Goal: Check status: Check status

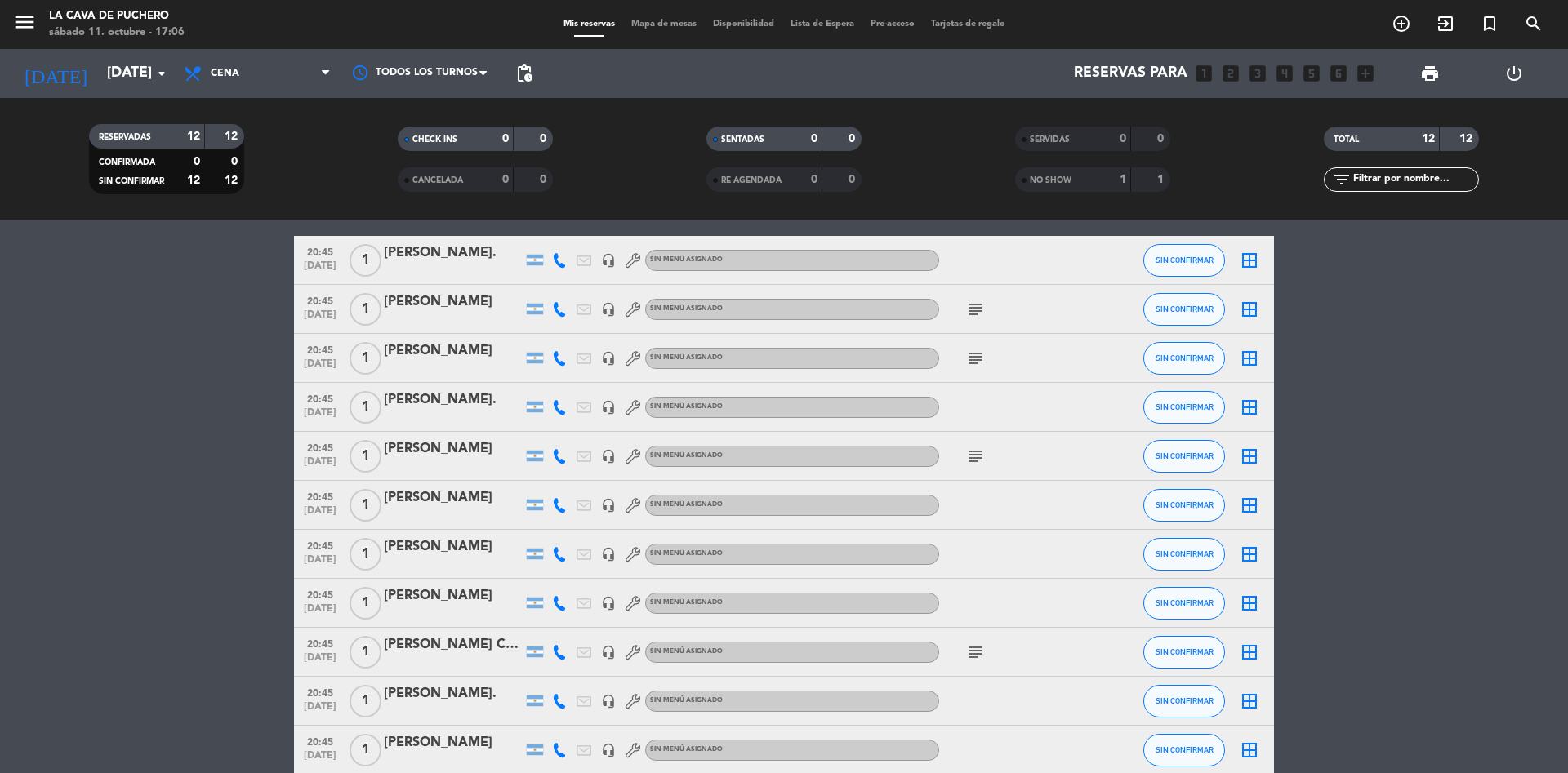
scroll to position [35, 0]
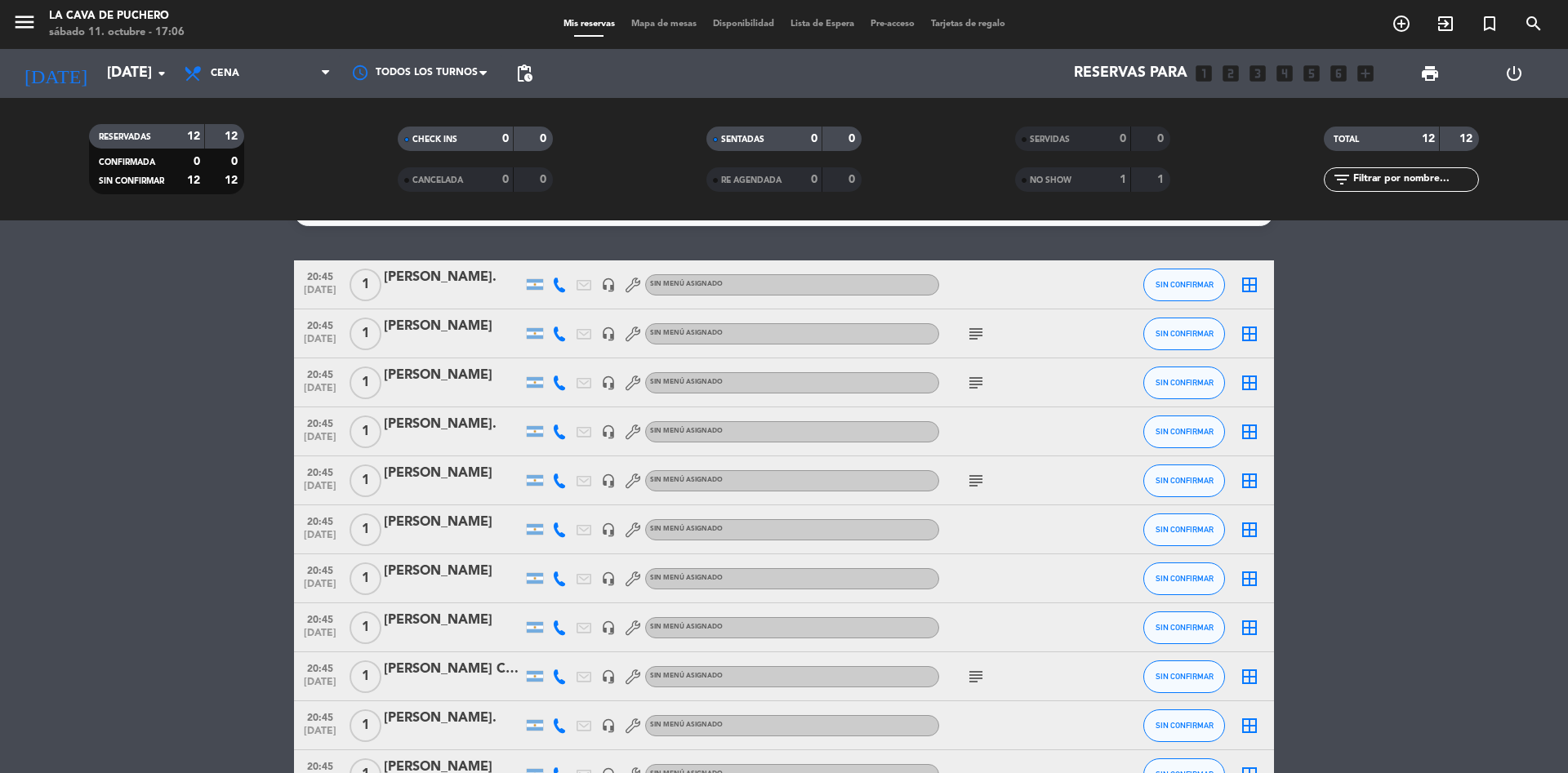
click at [981, 484] on icon "subject" at bounding box center [975, 480] width 19 height 19
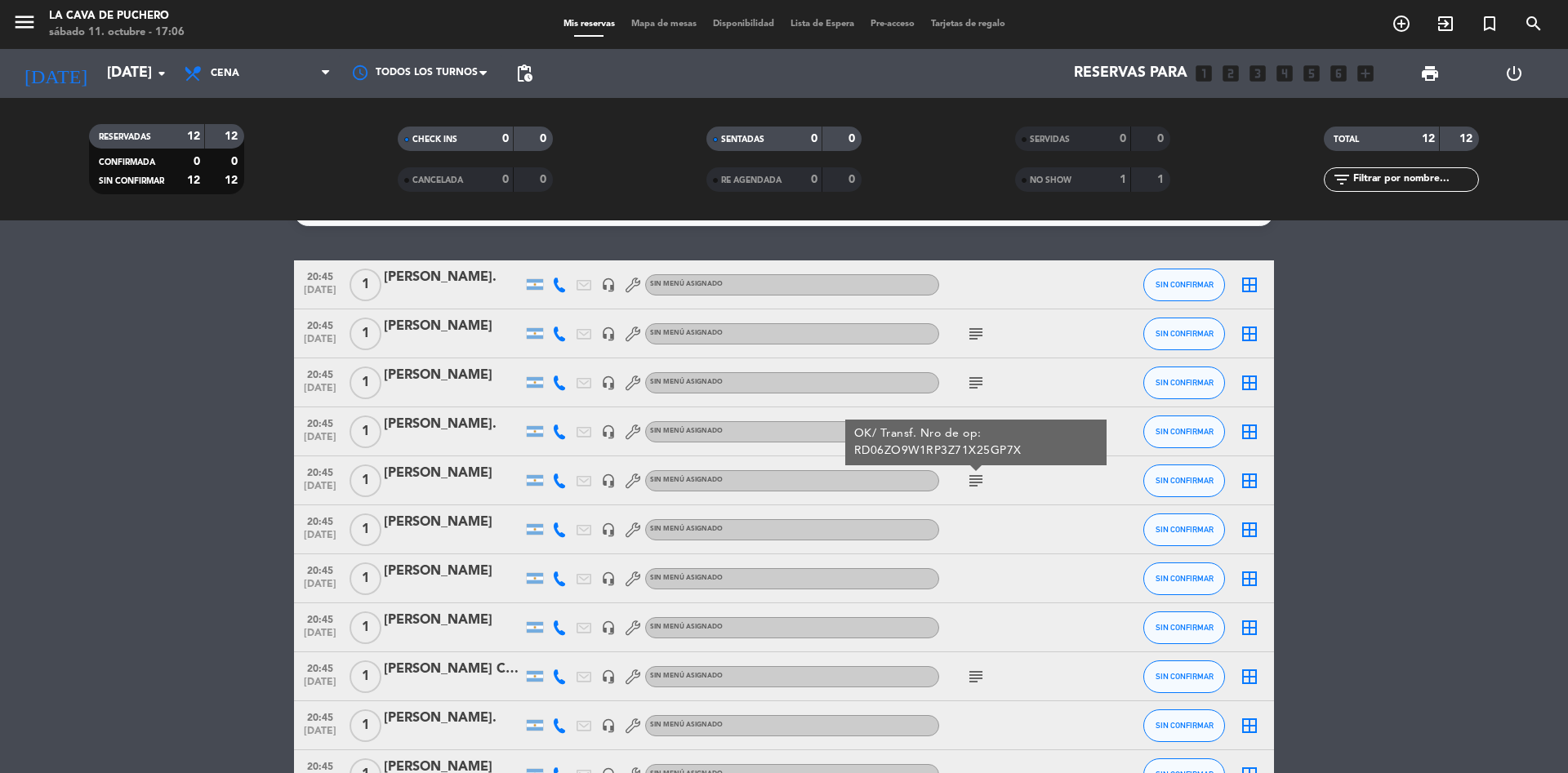
click at [981, 484] on icon "subject" at bounding box center [975, 480] width 19 height 19
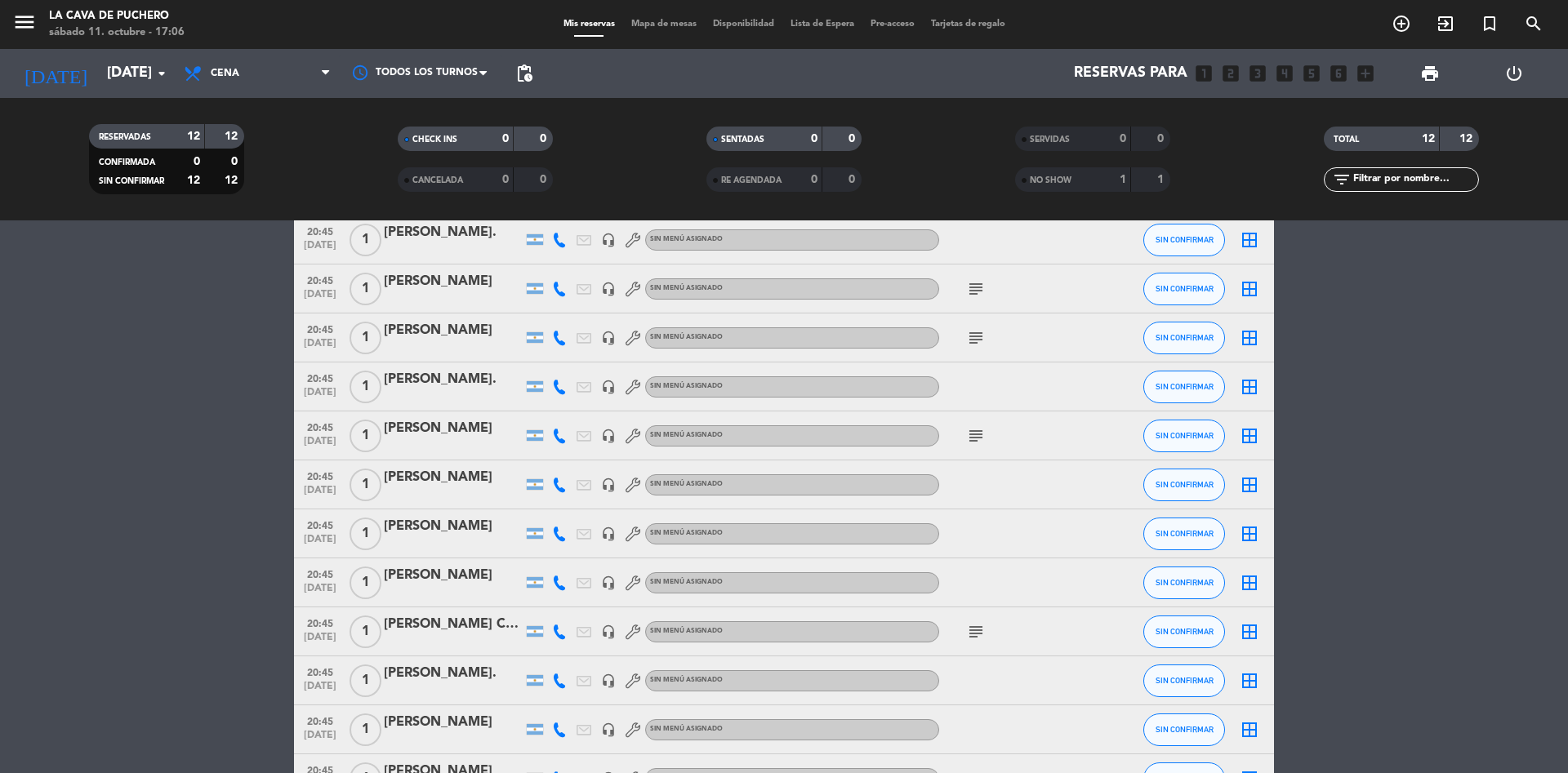
scroll to position [113, 0]
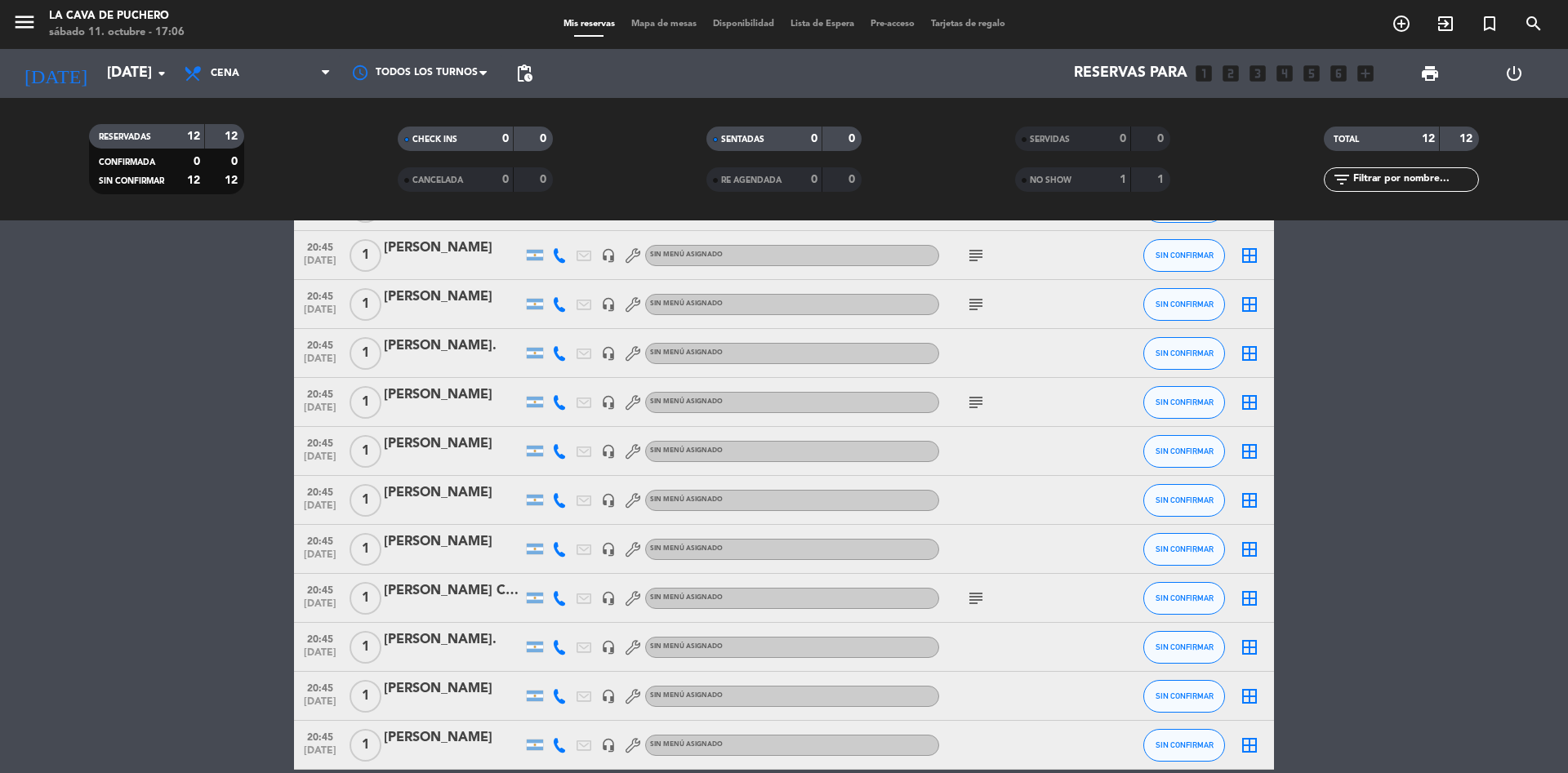
click at [974, 598] on icon "subject" at bounding box center [975, 598] width 19 height 19
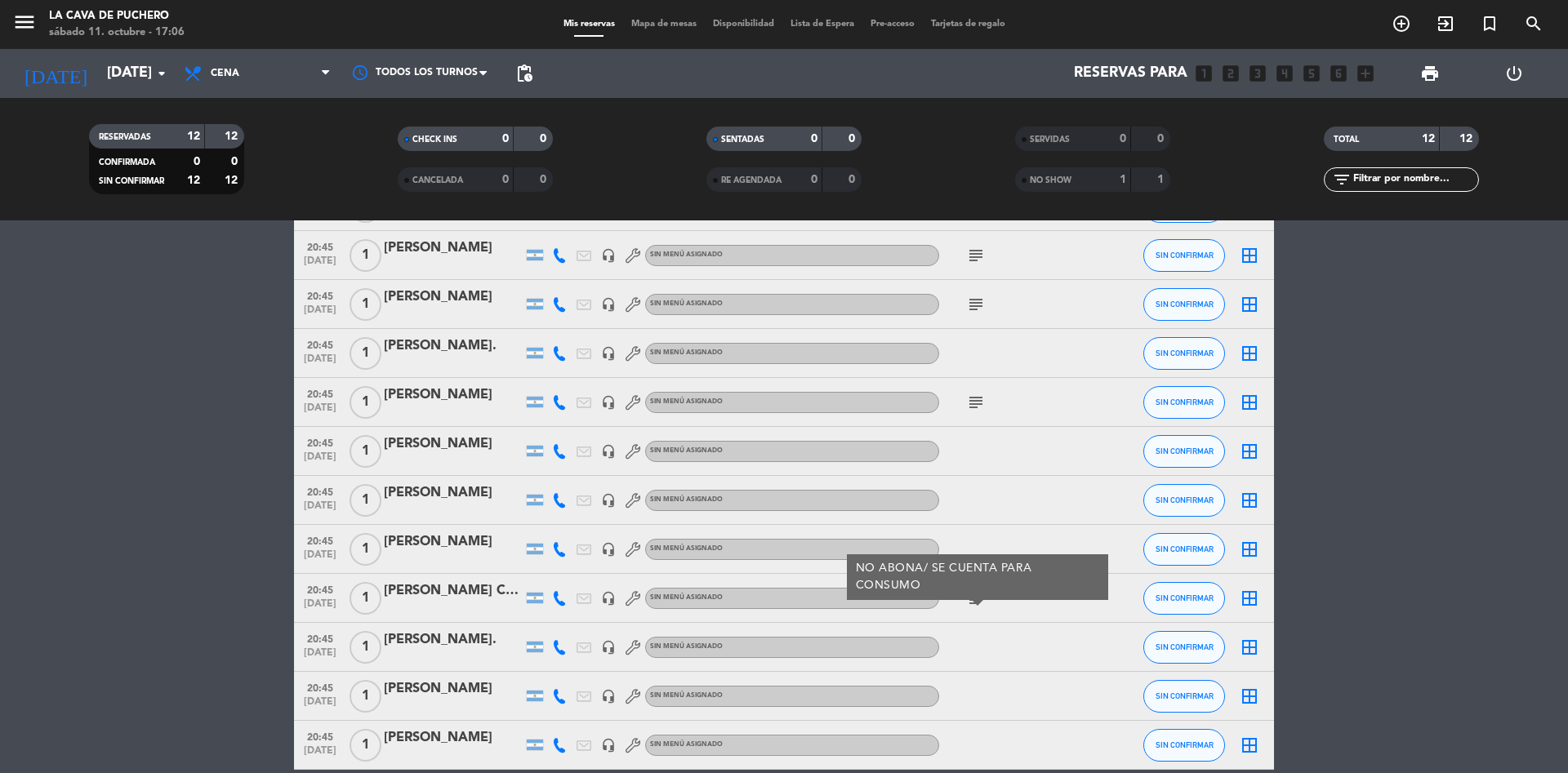
click at [974, 598] on icon "subject" at bounding box center [975, 598] width 19 height 19
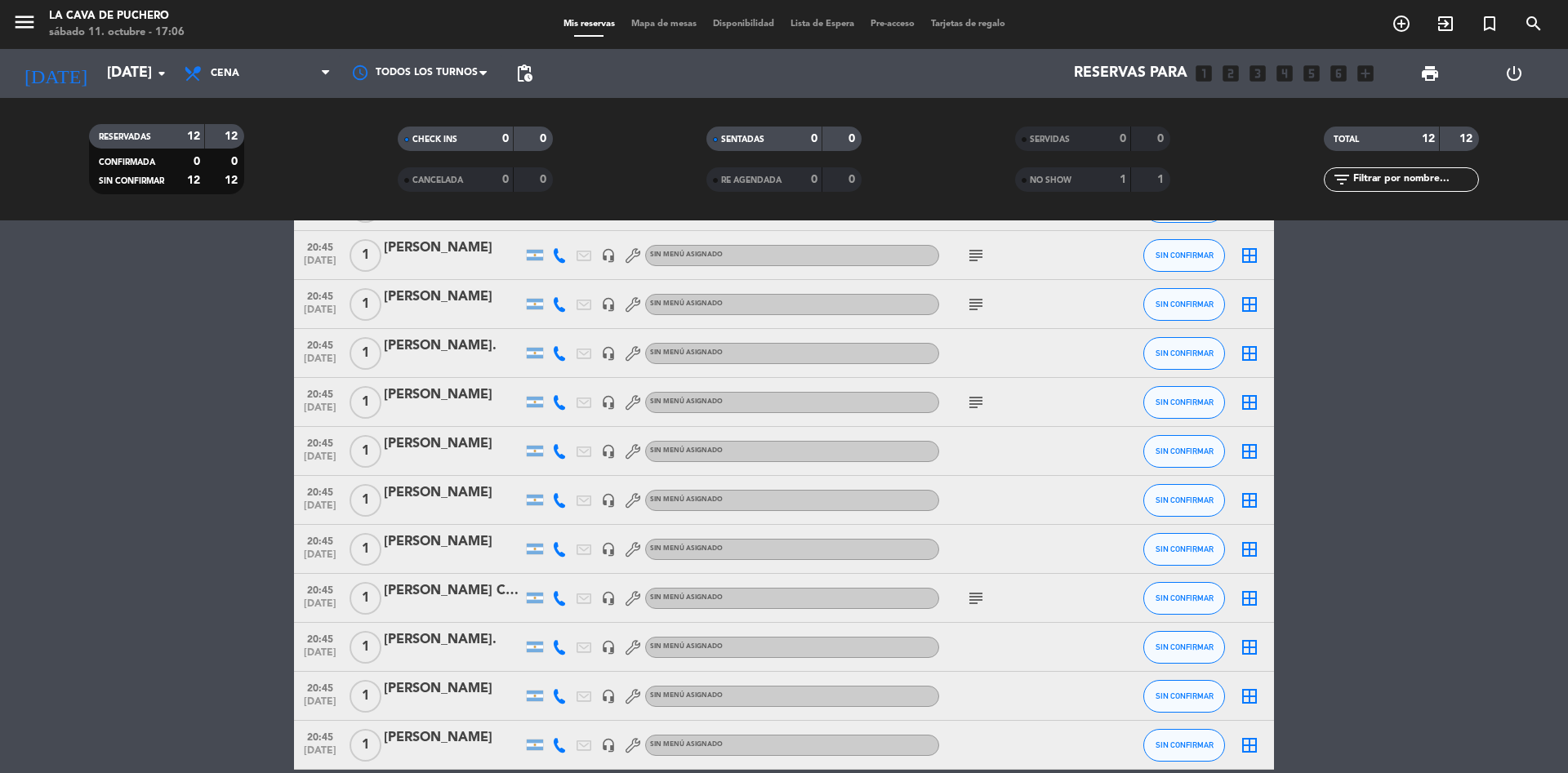
click at [981, 302] on icon "subject" at bounding box center [975, 304] width 19 height 19
click at [969, 242] on div "subject" at bounding box center [1013, 254] width 147 height 48
click at [971, 255] on icon "subject" at bounding box center [975, 255] width 19 height 19
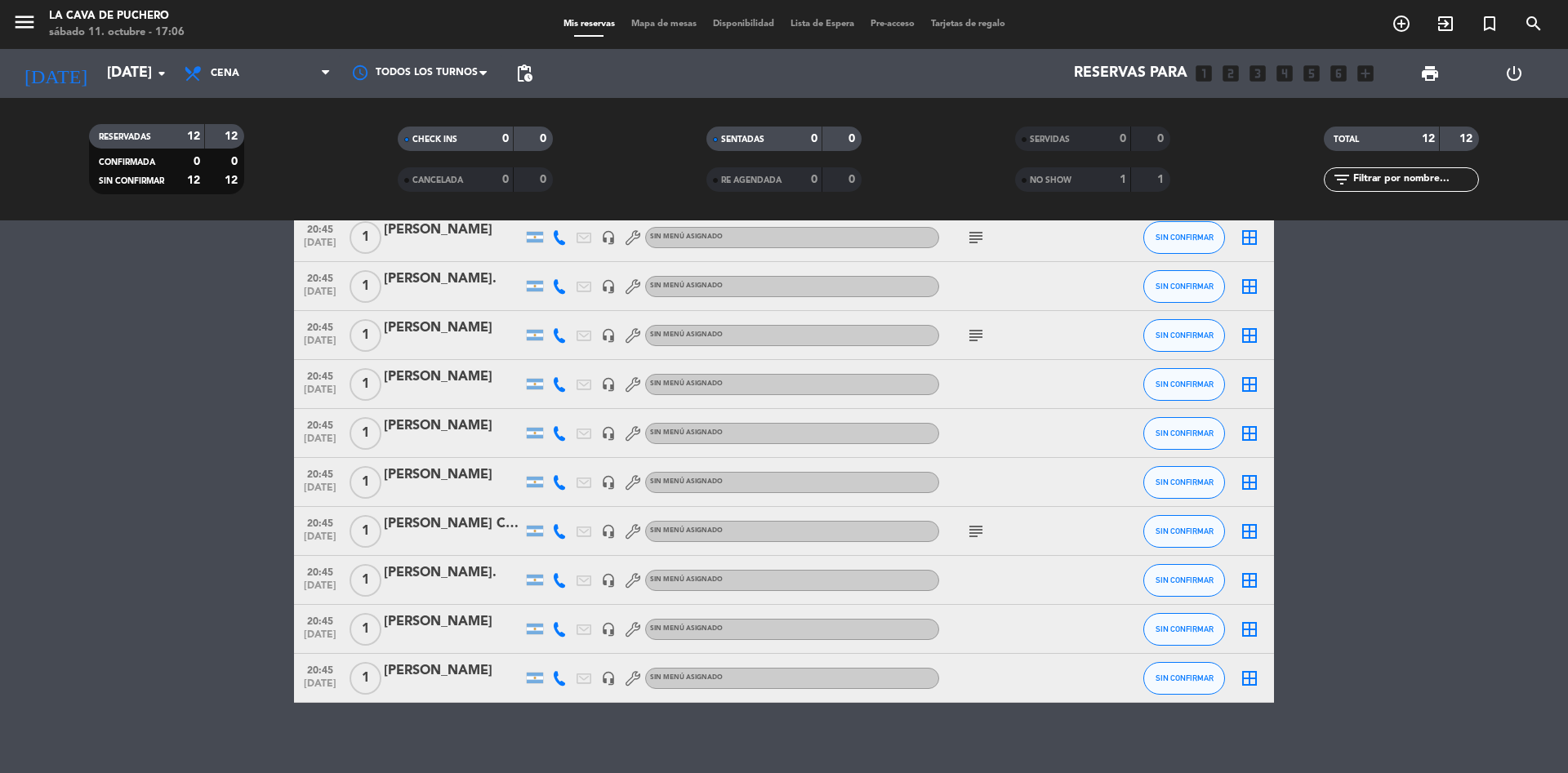
scroll to position [192, 0]
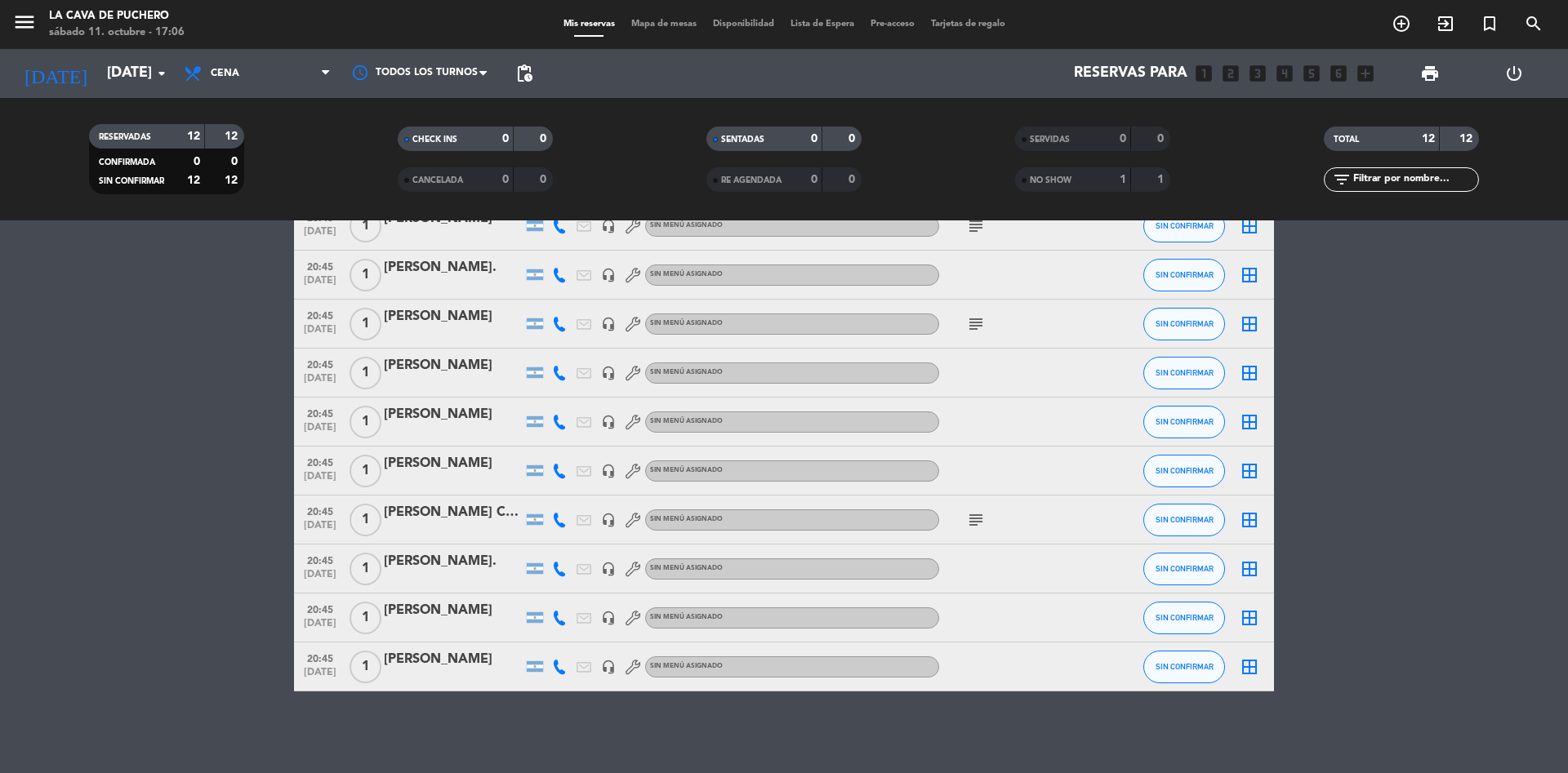
click at [975, 523] on icon "subject" at bounding box center [975, 520] width 19 height 19
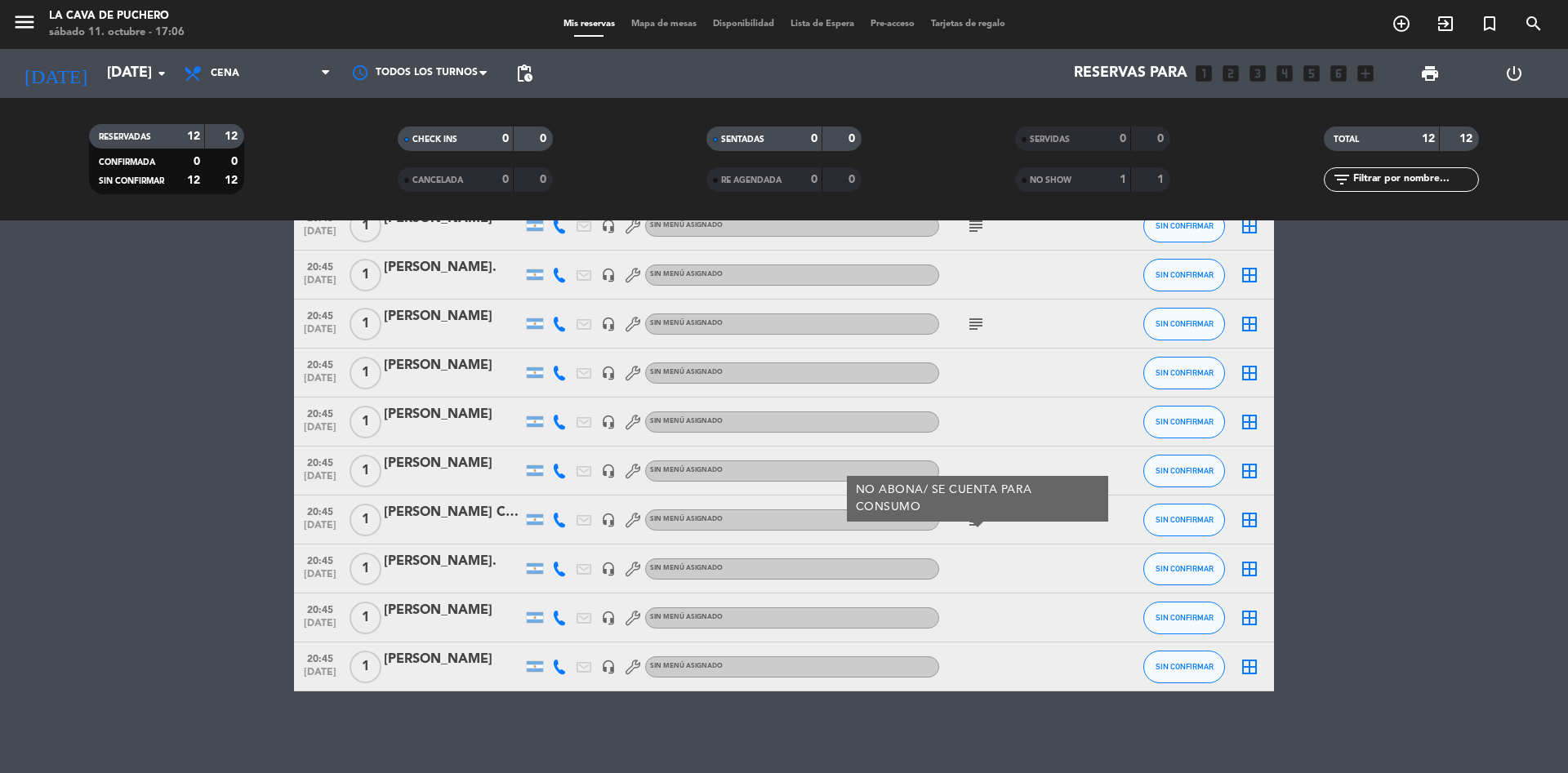
click at [975, 523] on icon "subject" at bounding box center [975, 520] width 19 height 19
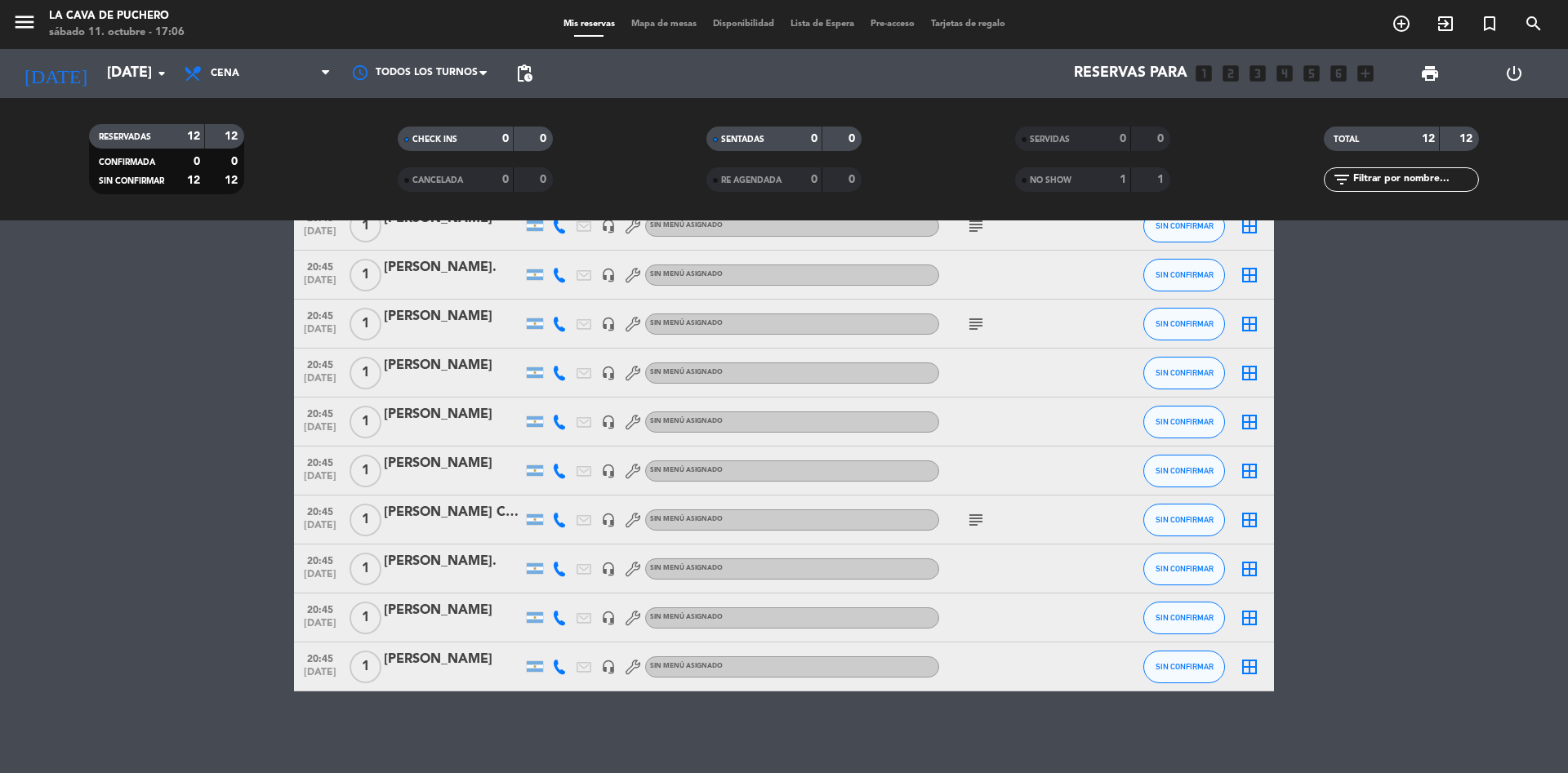
click at [978, 318] on icon "subject" at bounding box center [975, 324] width 19 height 19
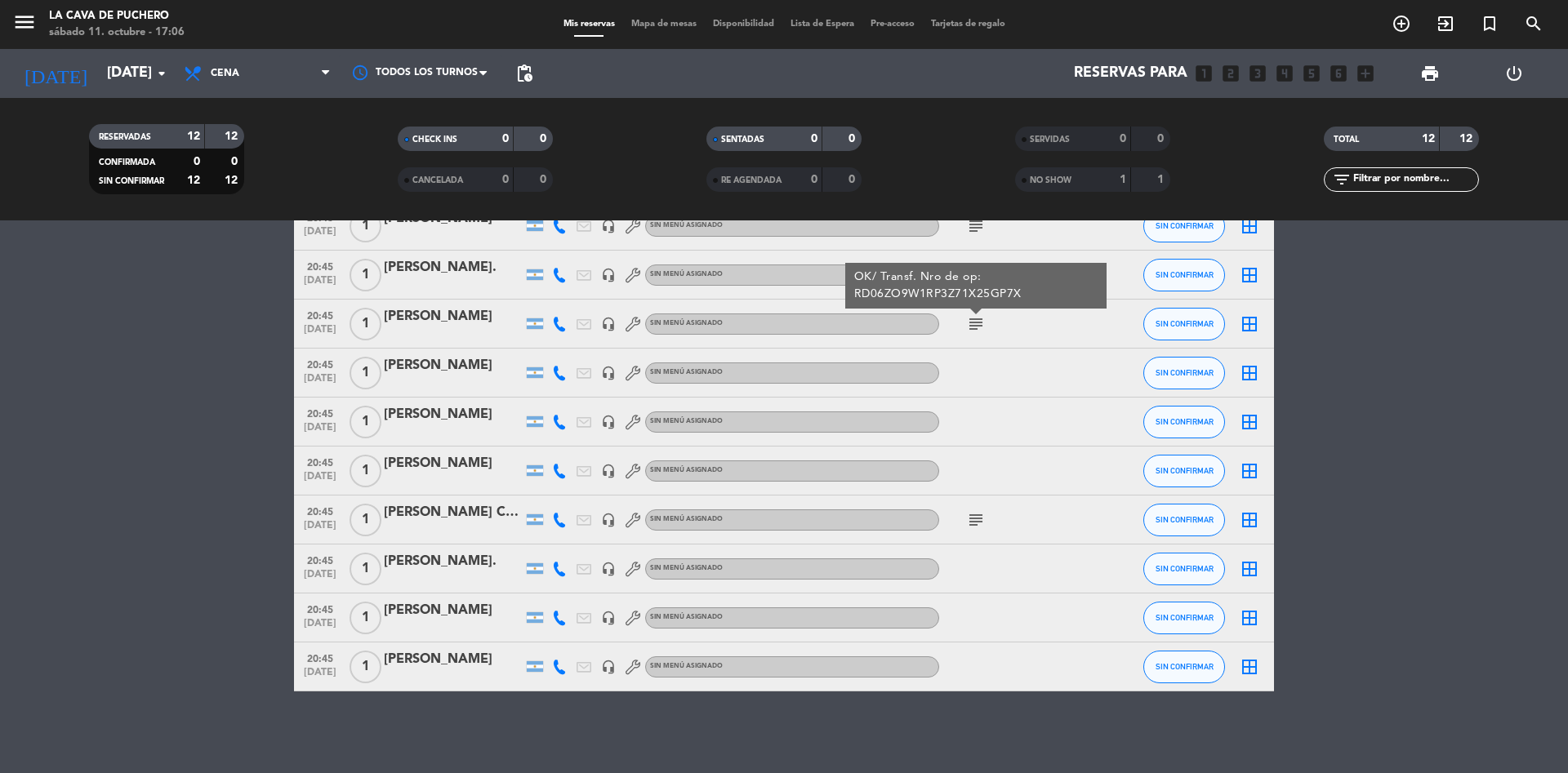
scroll to position [113, 0]
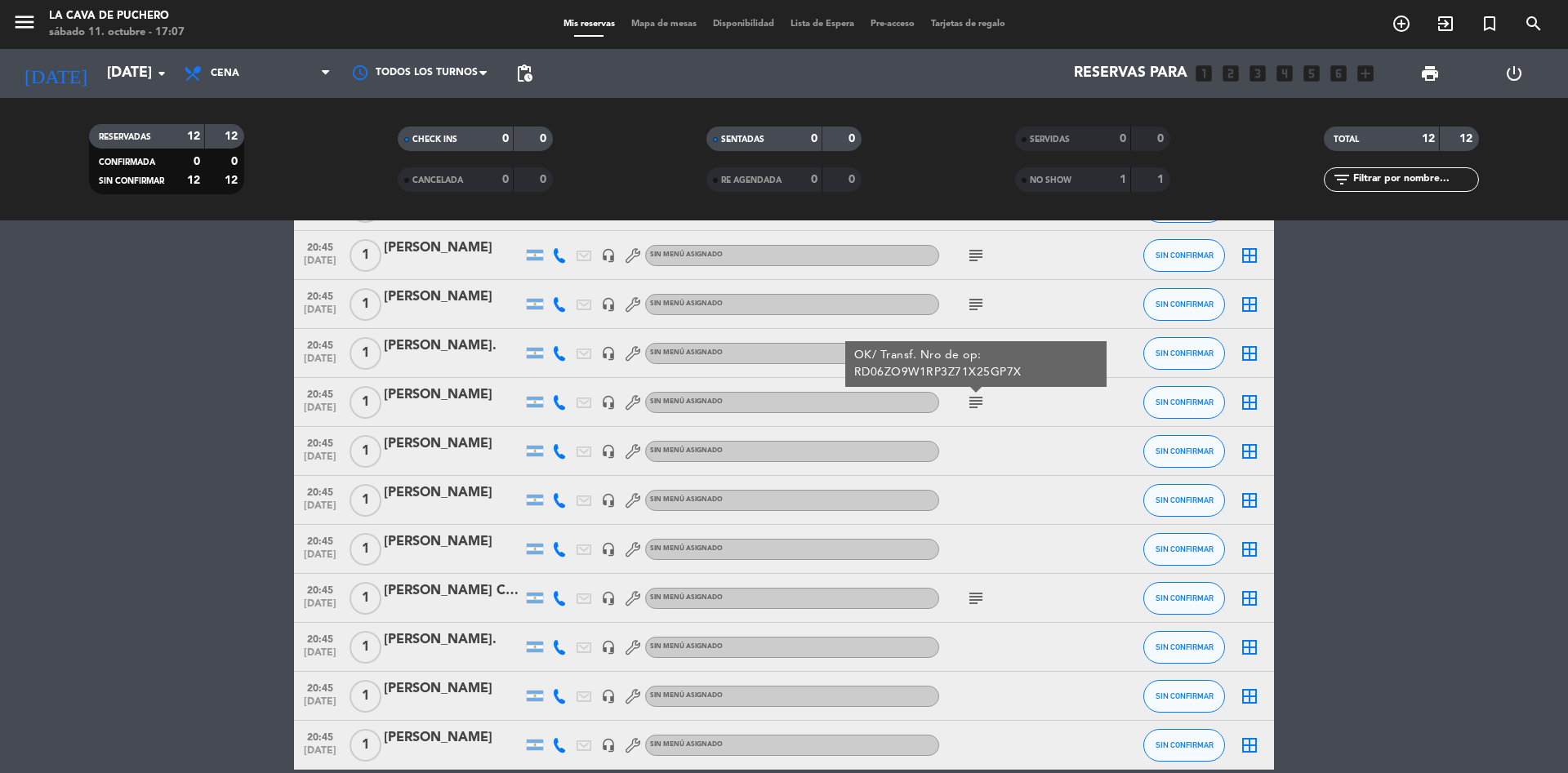
click at [441, 345] on div "[PERSON_NAME]." at bounding box center [453, 346] width 139 height 21
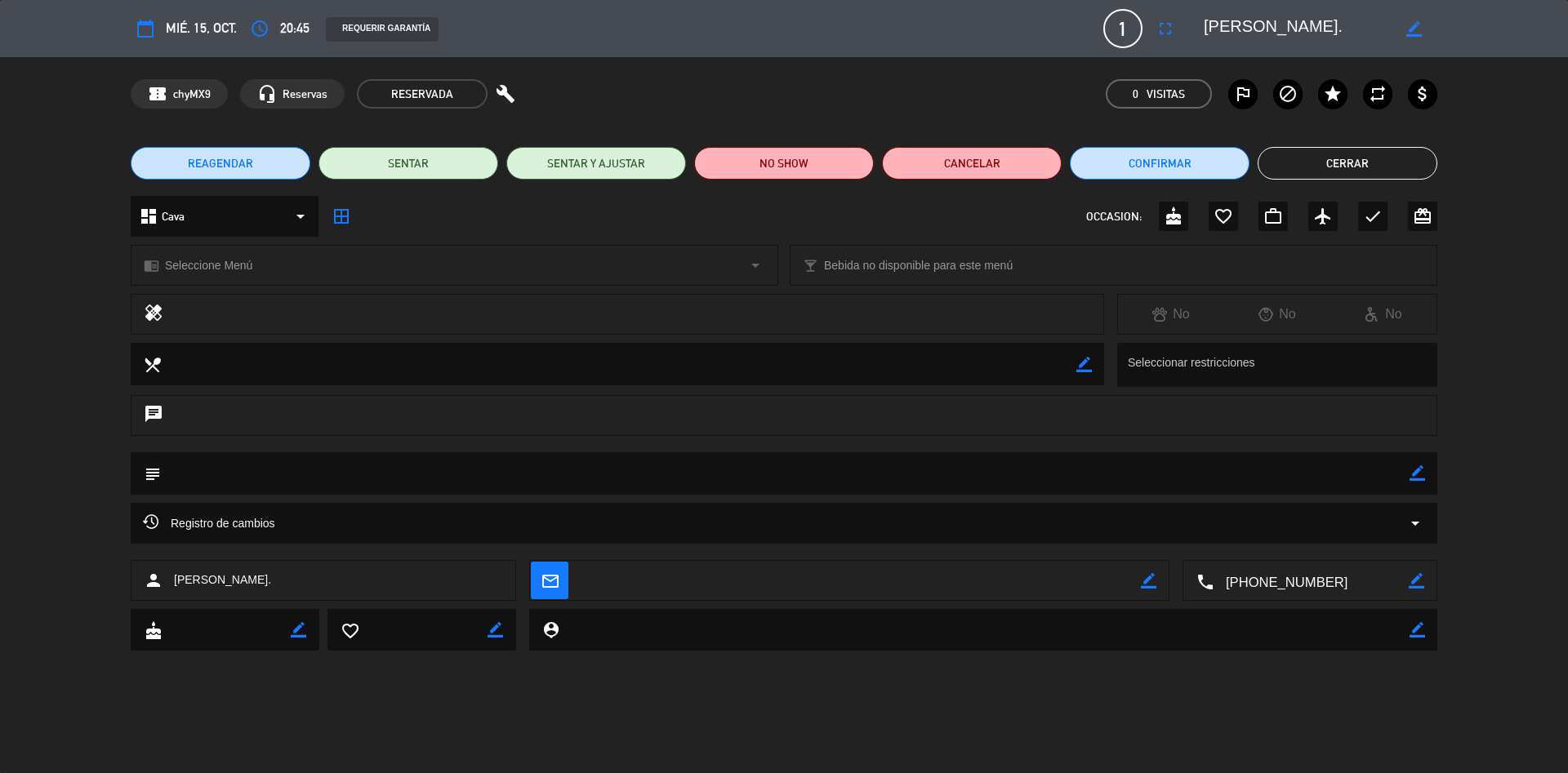
click at [639, 639] on textarea at bounding box center [985, 629] width 850 height 41
click at [458, 468] on textarea at bounding box center [784, 472] width 1248 height 41
drag, startPoint x: 361, startPoint y: 466, endPoint x: 383, endPoint y: 474, distance: 23.4
click at [363, 470] on textarea at bounding box center [784, 472] width 1248 height 41
click at [1415, 477] on icon "border_color" at bounding box center [1418, 473] width 15 height 15
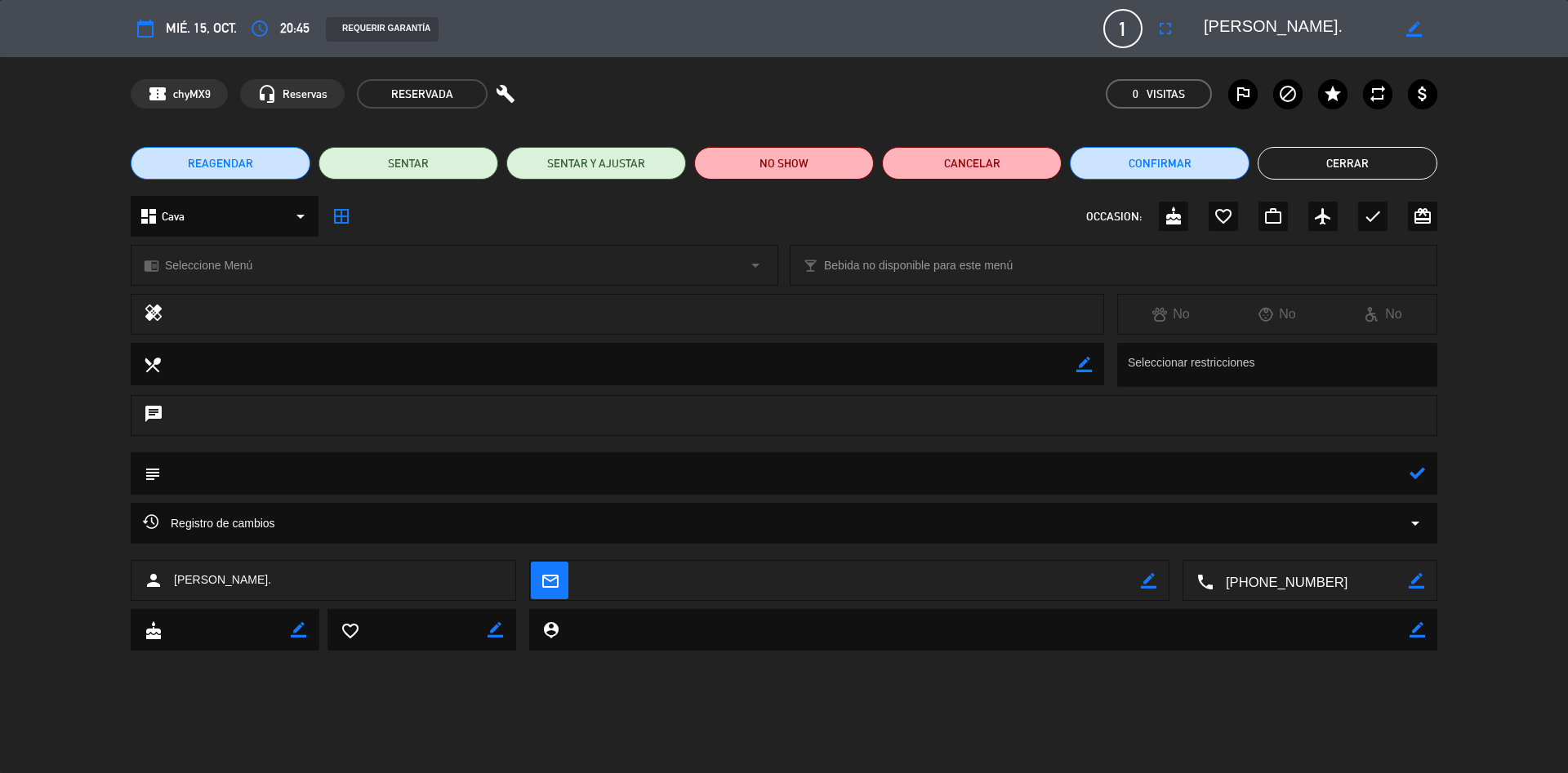
click at [981, 476] on textarea at bounding box center [784, 472] width 1248 height 41
type textarea "m"
type textarea "MP2"
click at [1412, 479] on icon at bounding box center [1418, 473] width 15 height 15
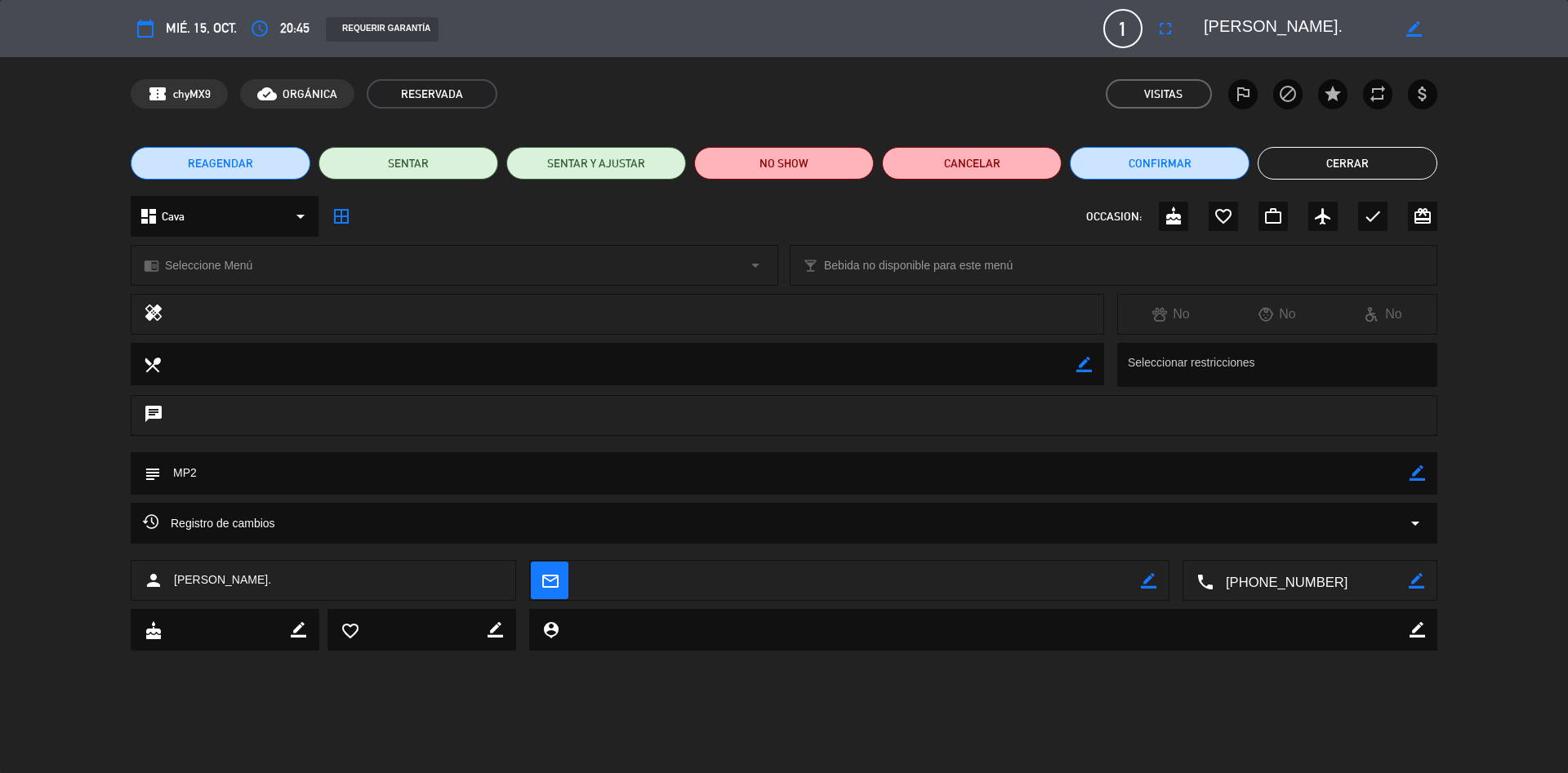
click at [1366, 157] on button "Cerrar" at bounding box center [1347, 163] width 180 height 33
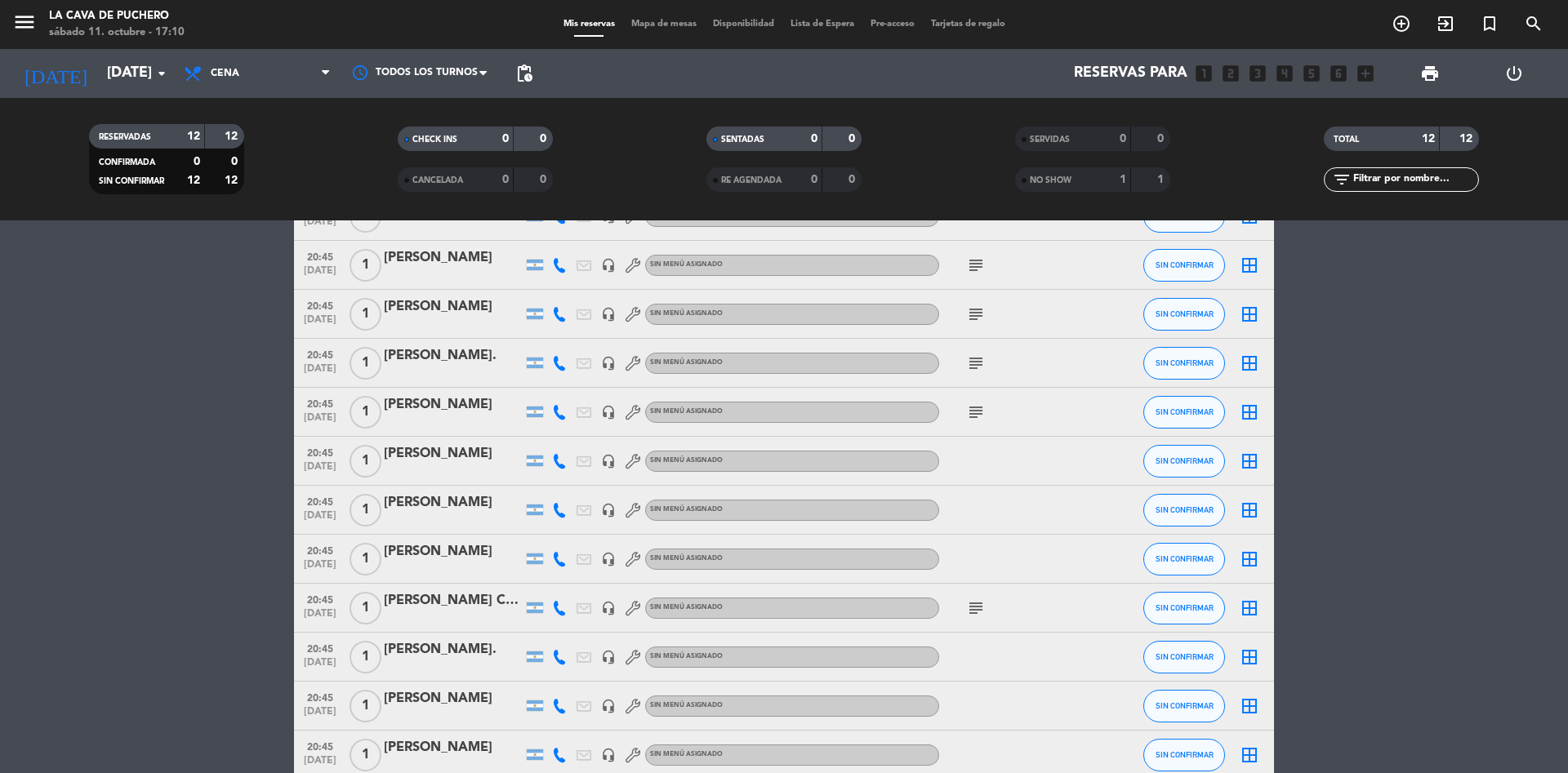
scroll to position [35, 0]
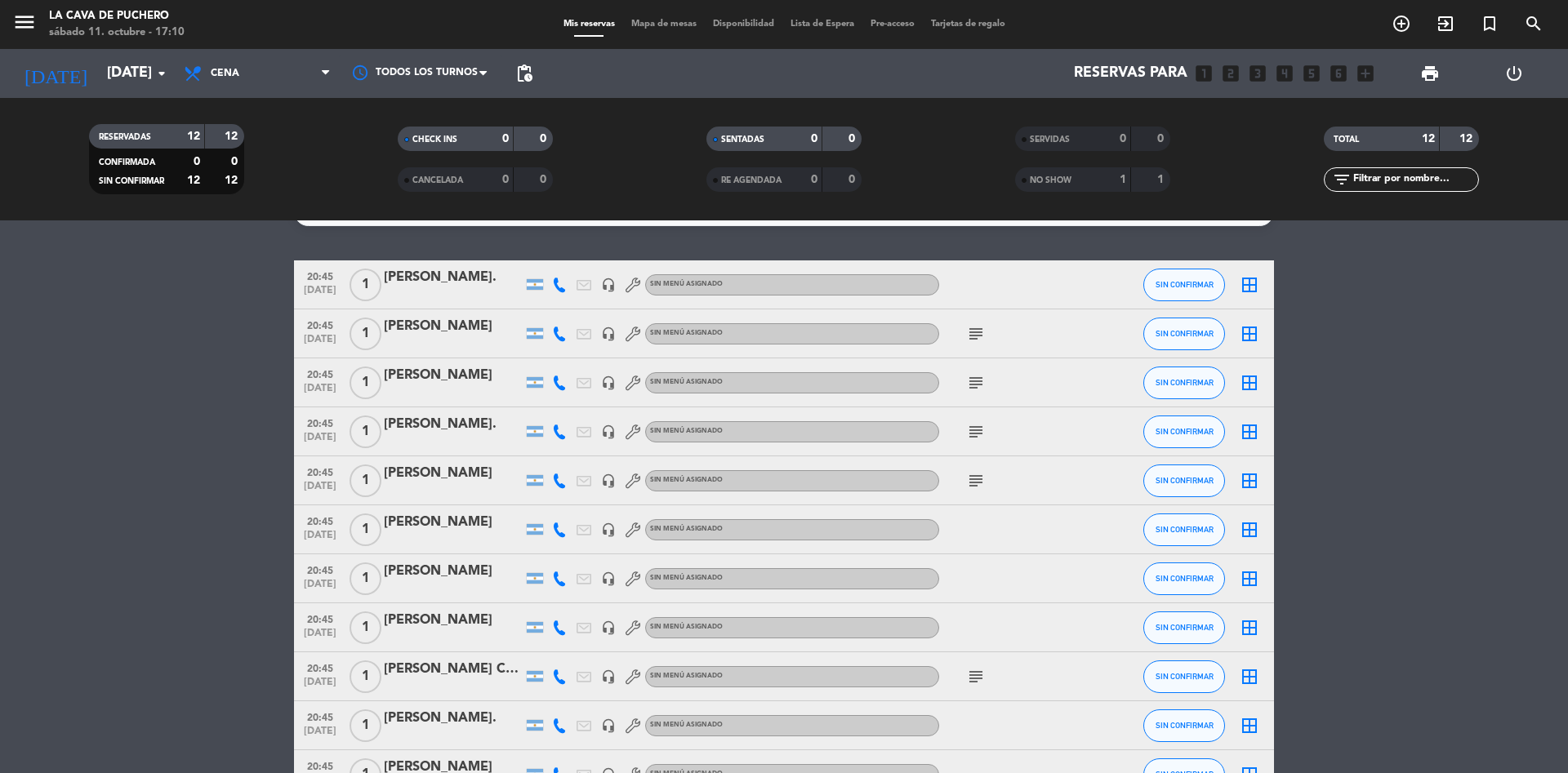
click at [976, 433] on icon "subject" at bounding box center [975, 431] width 19 height 19
click at [976, 473] on icon "subject" at bounding box center [975, 480] width 19 height 19
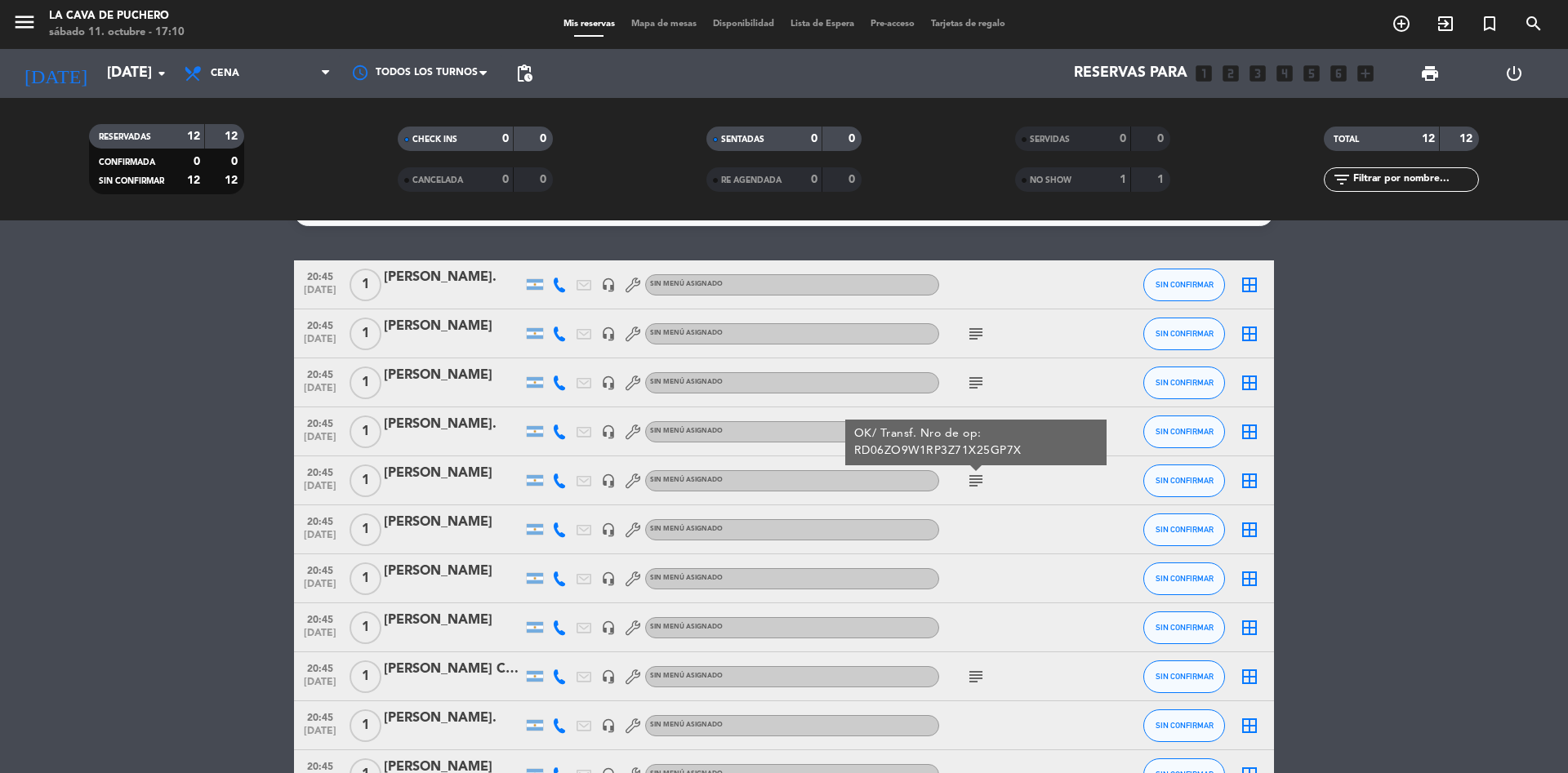
click at [976, 473] on icon "subject" at bounding box center [975, 480] width 19 height 19
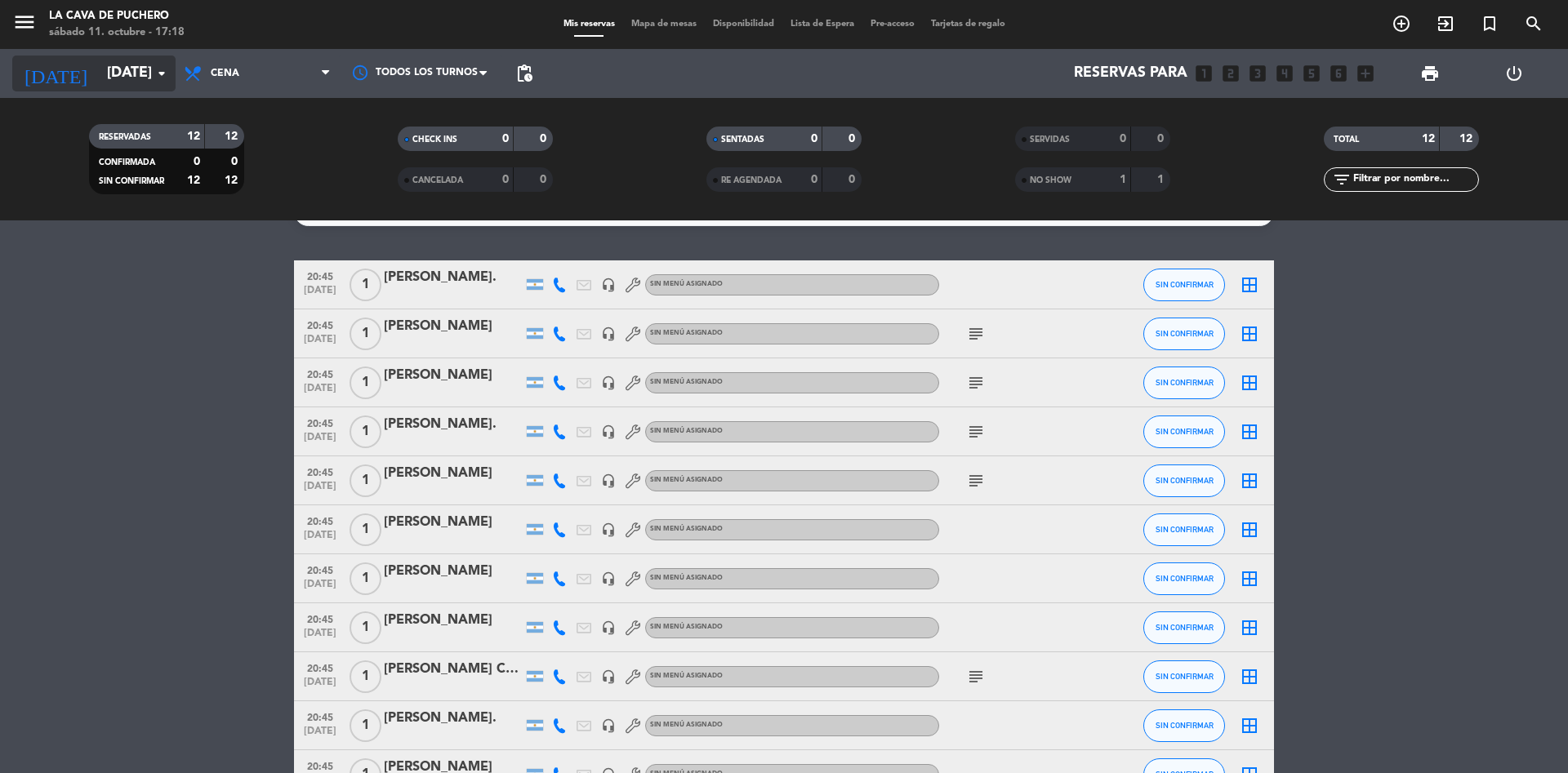
click at [158, 69] on icon "arrow_drop_down" at bounding box center [161, 73] width 19 height 19
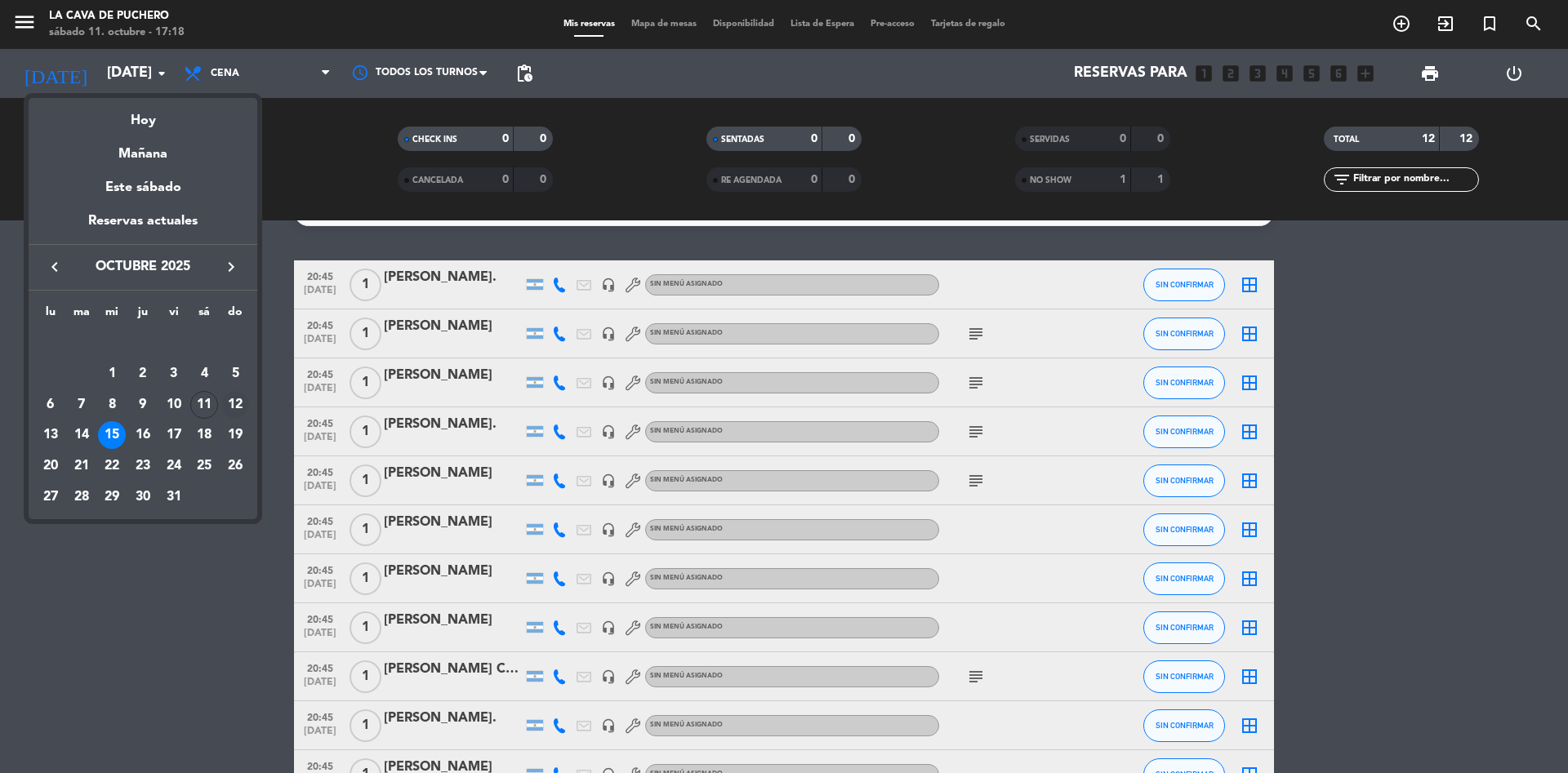
click at [234, 404] on div "12" at bounding box center [235, 405] width 28 height 28
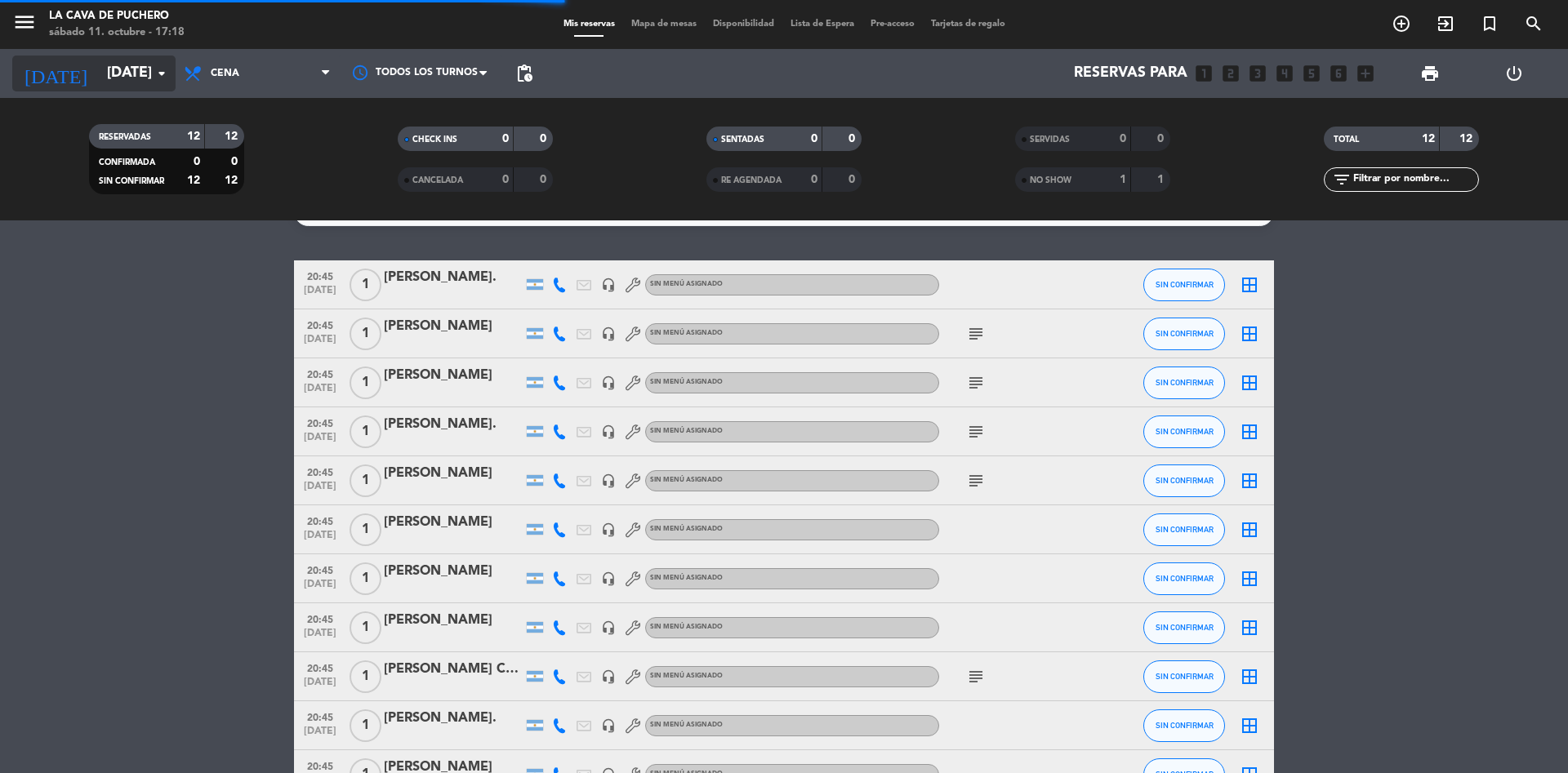
scroll to position [0, 0]
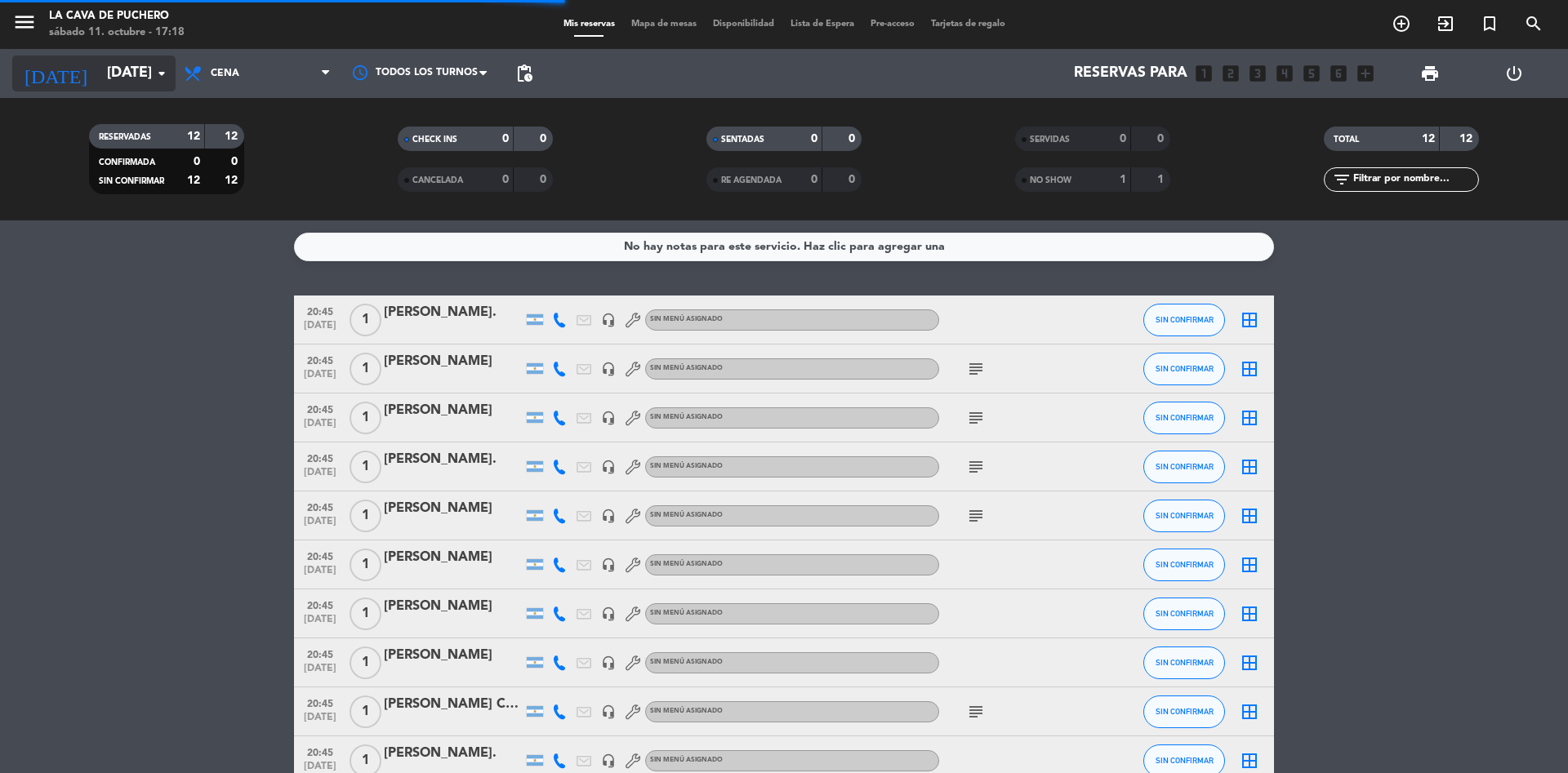
click at [100, 69] on input "[DATE]" at bounding box center [194, 73] width 189 height 33
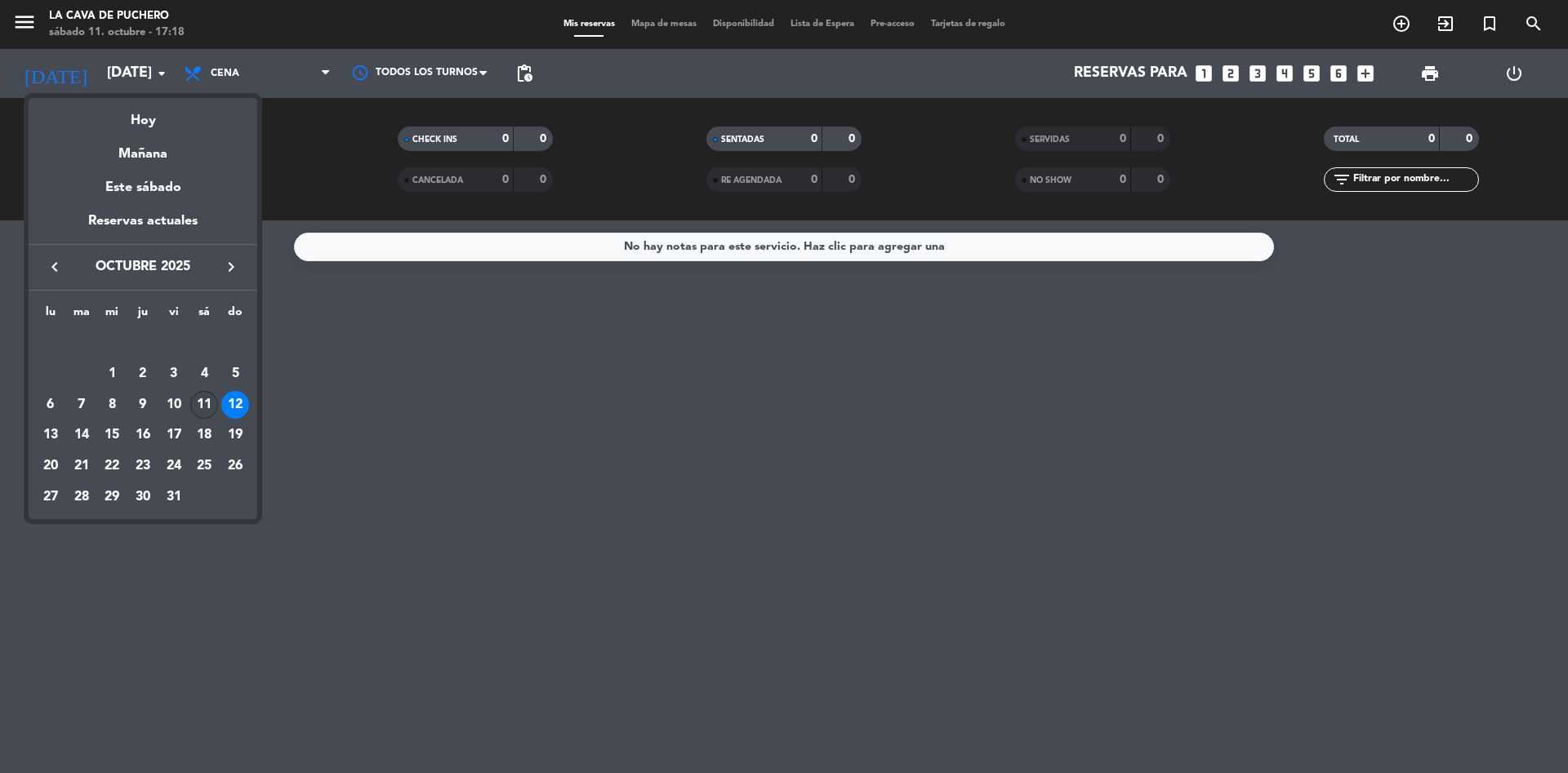
click at [208, 401] on div "11" at bounding box center [204, 405] width 28 height 28
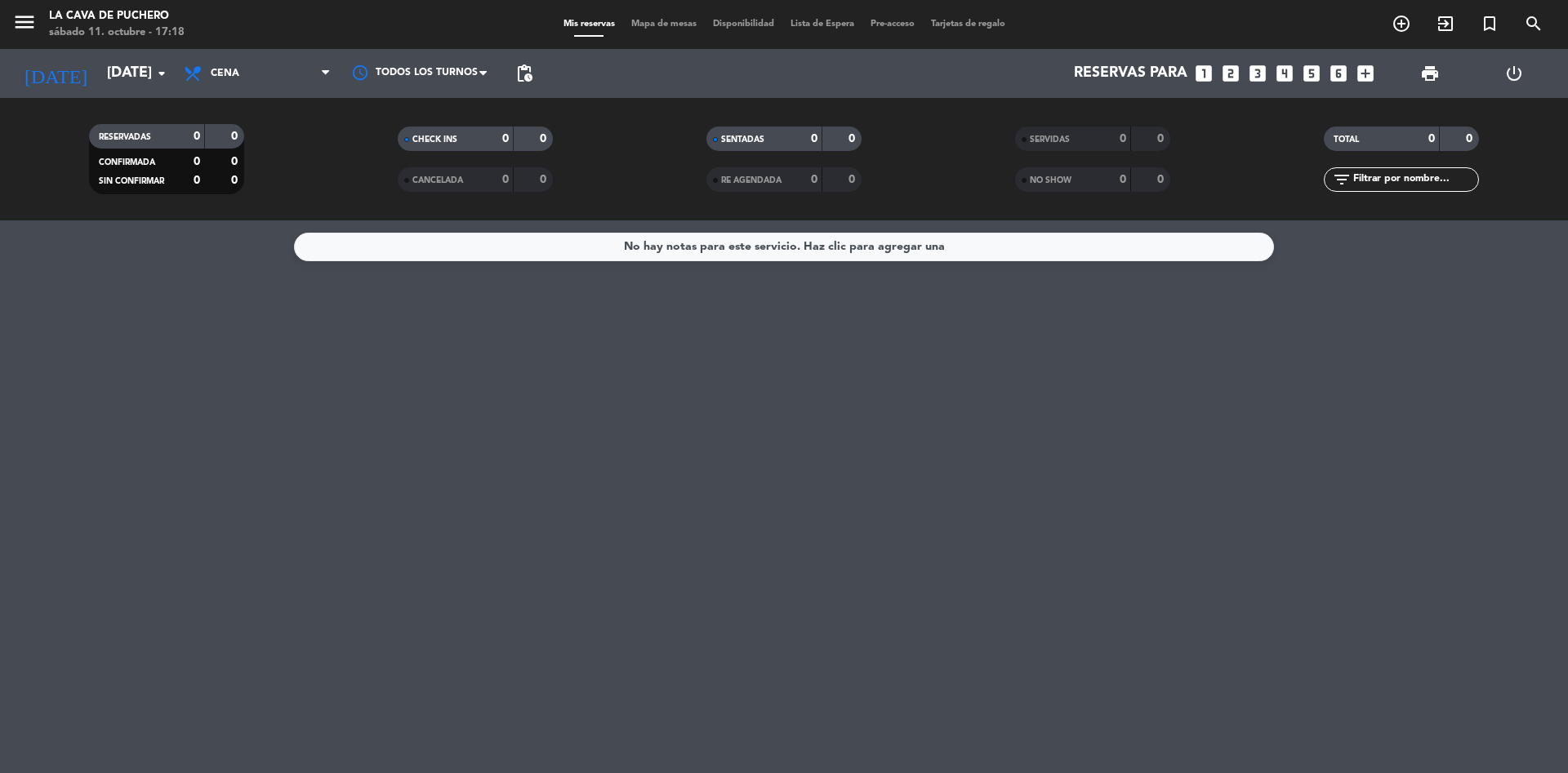
type input "[DATE]"
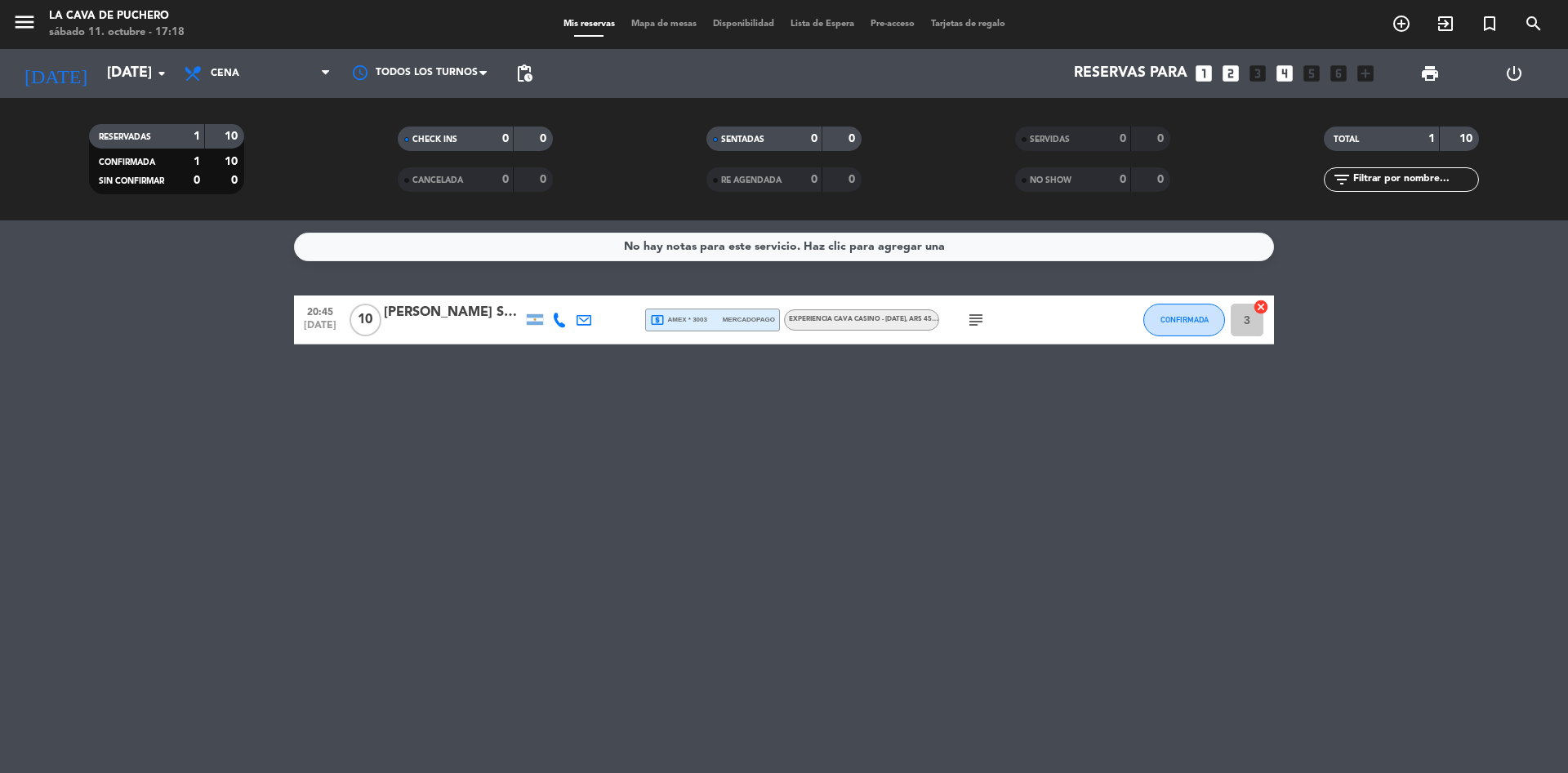
click at [970, 319] on icon "subject" at bounding box center [975, 319] width 19 height 19
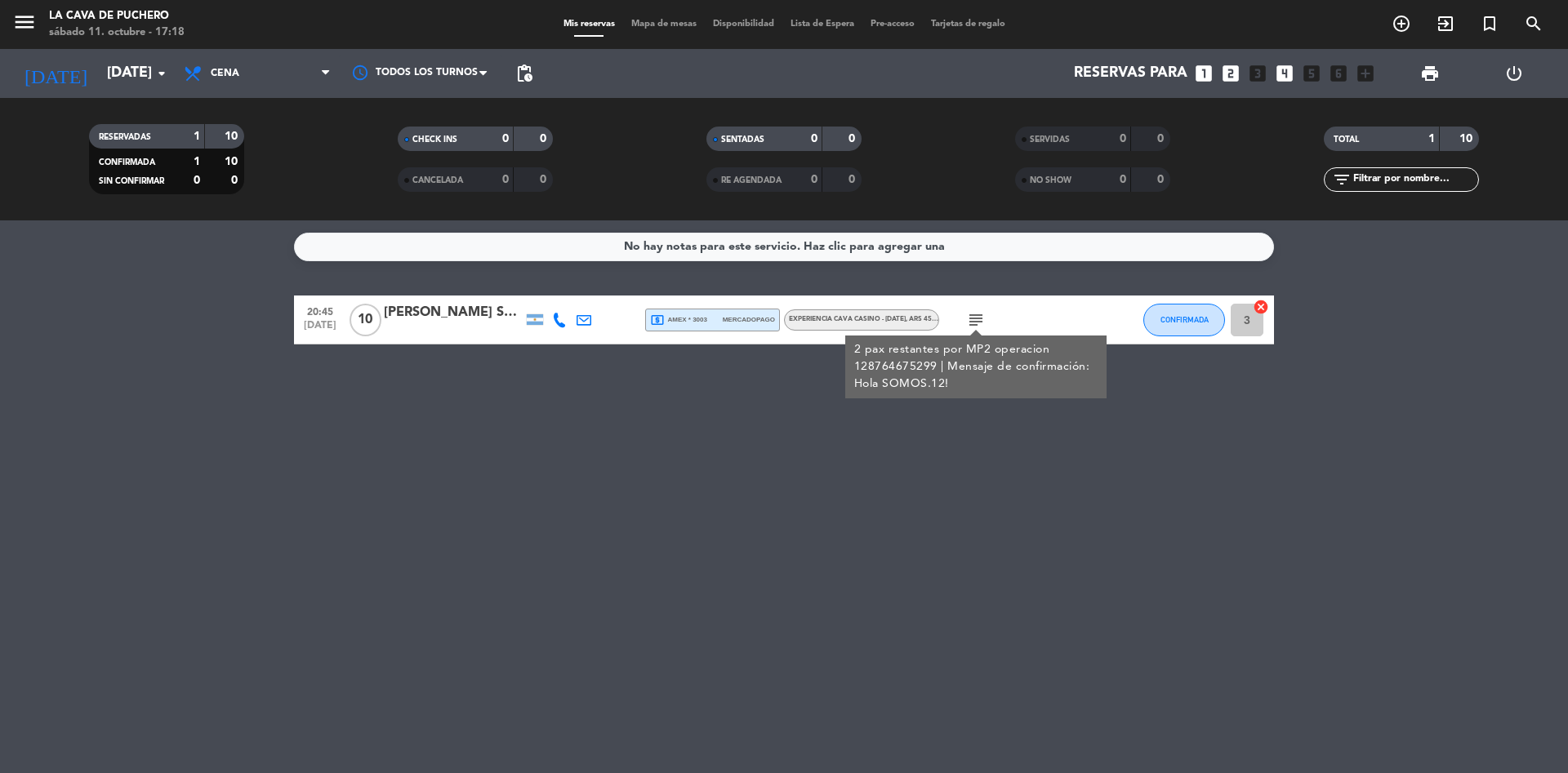
click at [971, 318] on icon "subject" at bounding box center [975, 319] width 19 height 19
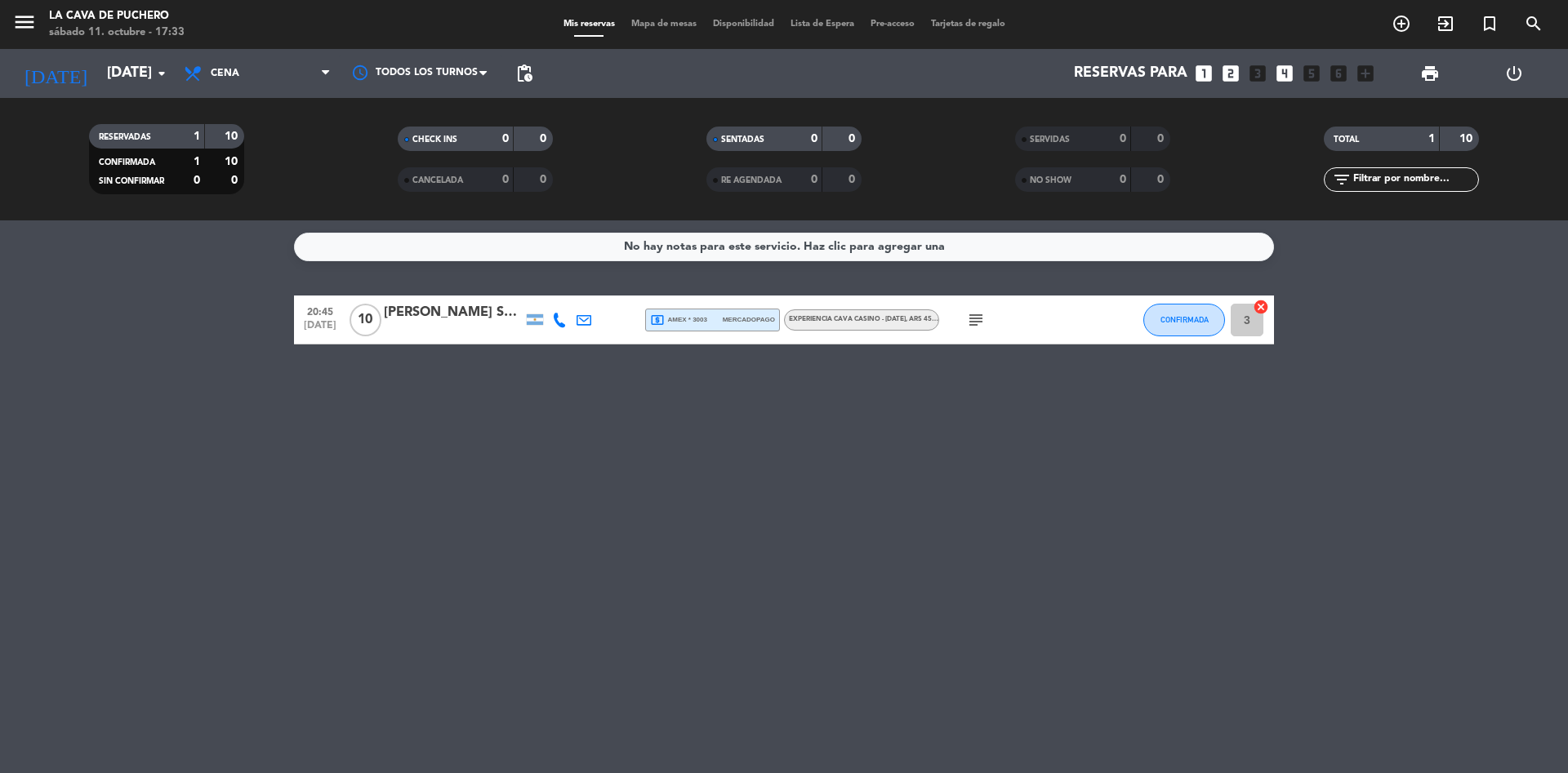
click at [977, 324] on icon "subject" at bounding box center [975, 319] width 19 height 19
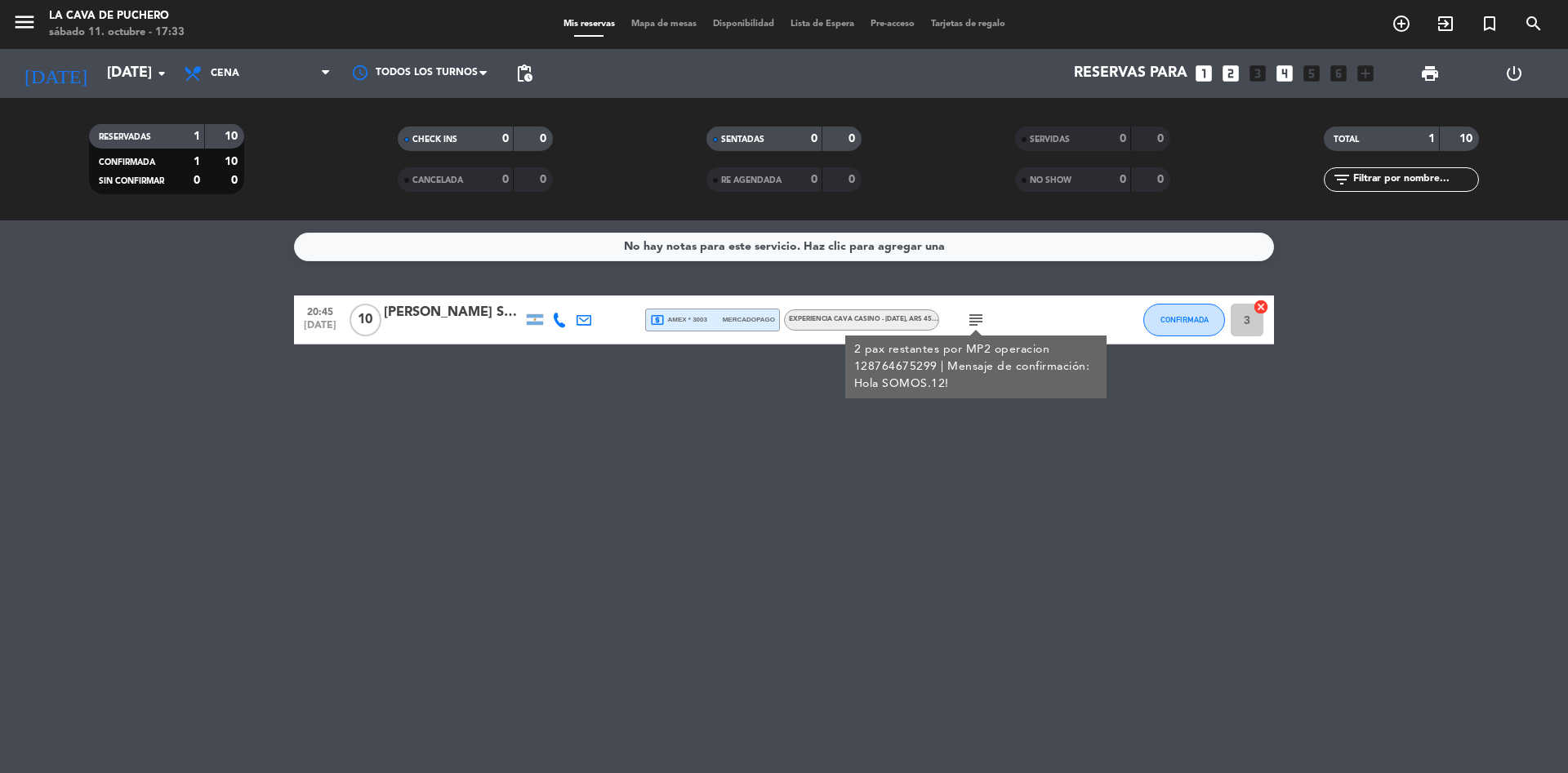
click at [977, 324] on icon "subject" at bounding box center [975, 319] width 19 height 19
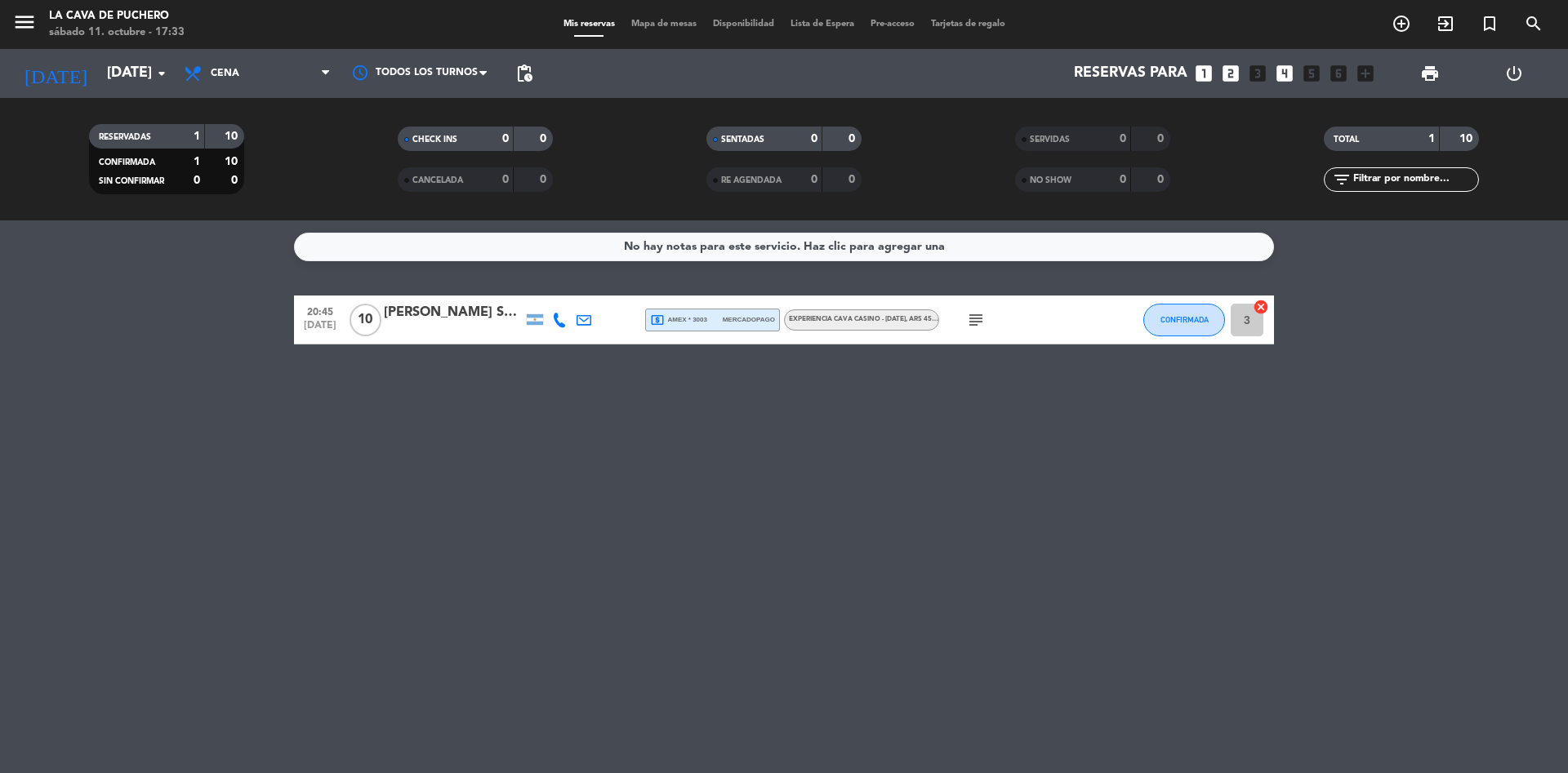
click at [563, 322] on icon at bounding box center [559, 319] width 14 height 14
click at [544, 290] on span "Copiar" at bounding box center [547, 292] width 35 height 17
click at [972, 320] on icon "subject" at bounding box center [975, 319] width 19 height 19
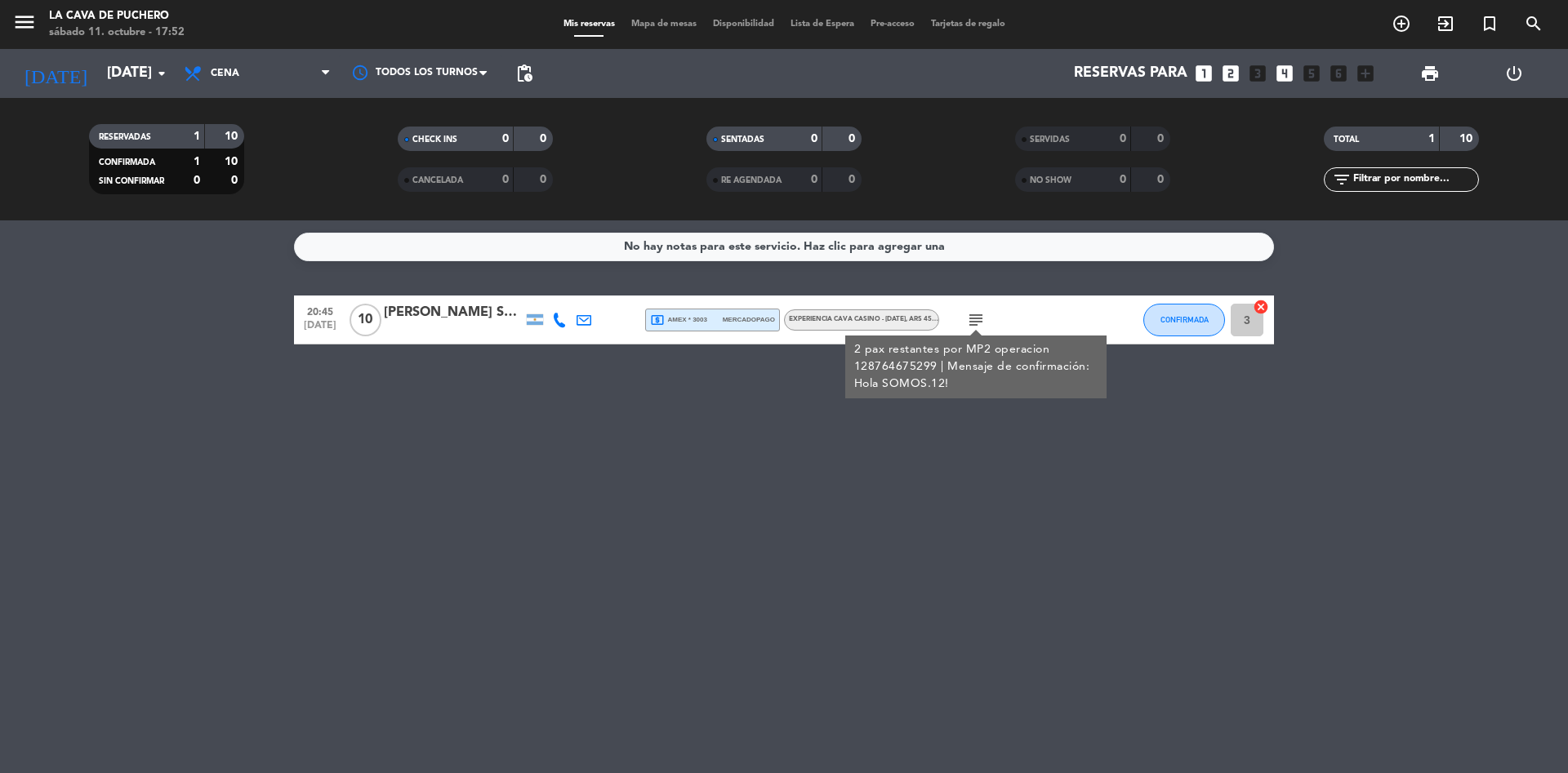
click at [972, 320] on icon "subject" at bounding box center [975, 319] width 19 height 19
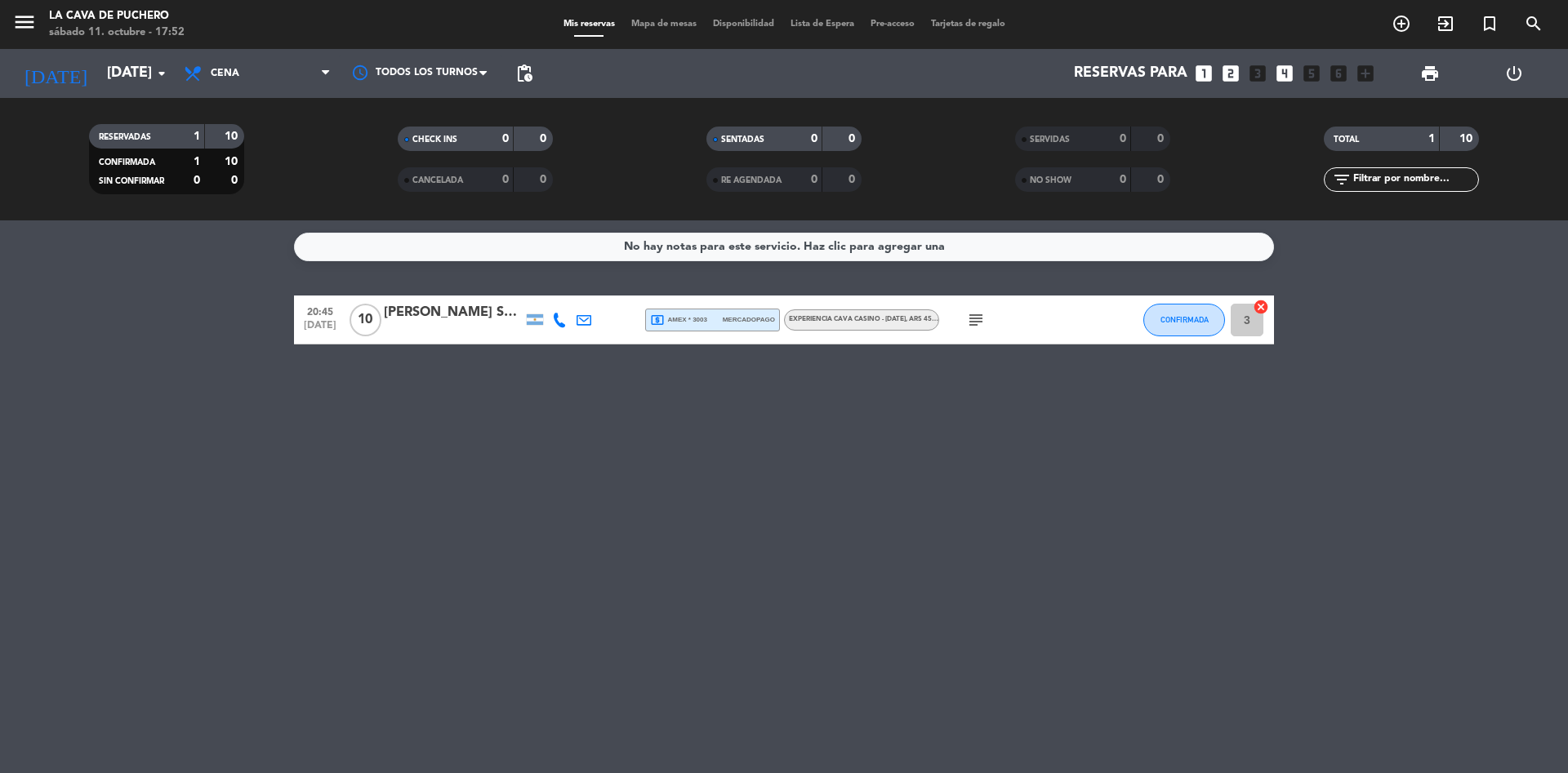
click at [972, 320] on icon "subject" at bounding box center [975, 319] width 19 height 19
